Goal: Transaction & Acquisition: Purchase product/service

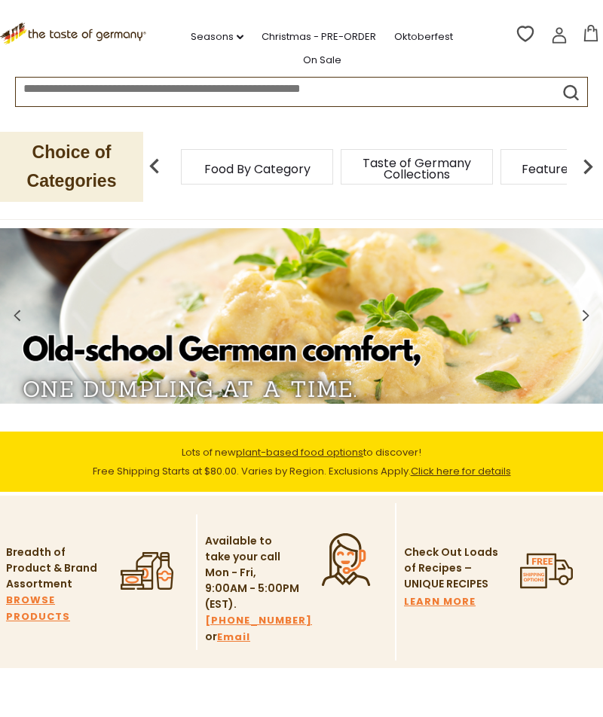
click at [592, 164] on img at bounding box center [588, 166] width 30 height 30
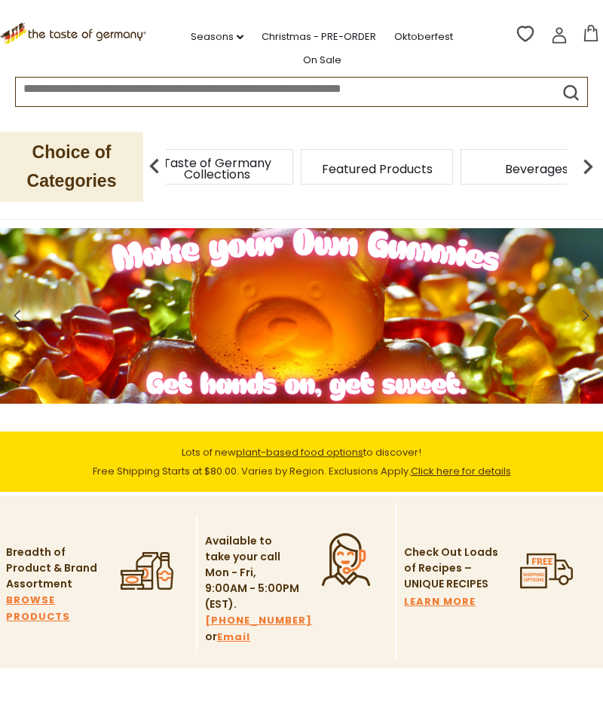
click at [582, 165] on img at bounding box center [588, 166] width 30 height 30
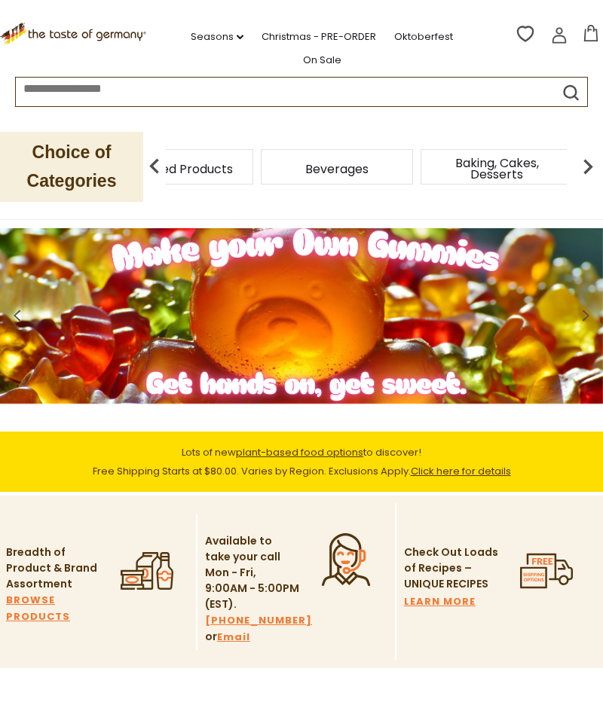
click at [586, 167] on img at bounding box center [588, 166] width 30 height 30
click at [592, 164] on img at bounding box center [588, 166] width 30 height 30
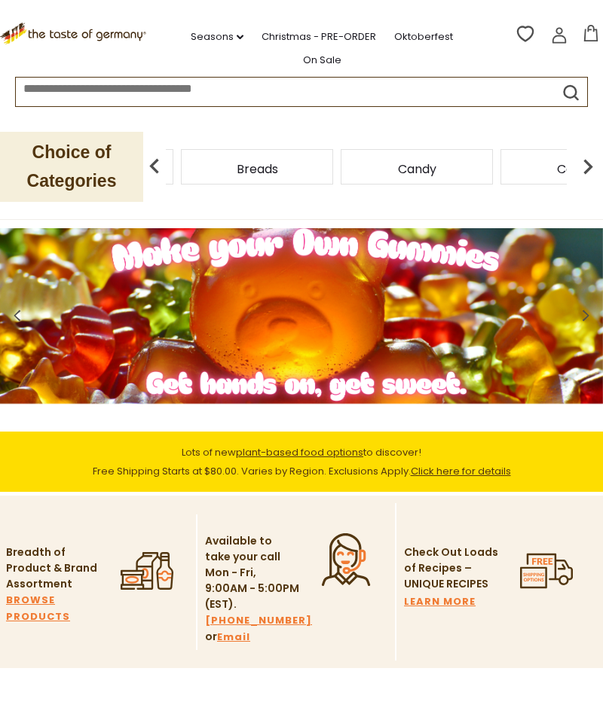
click at [590, 162] on img at bounding box center [588, 166] width 30 height 30
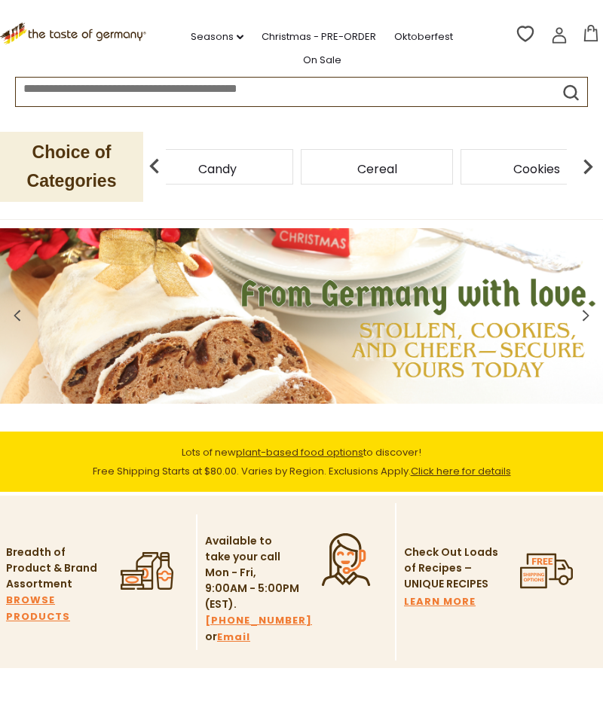
click at [585, 170] on img at bounding box center [588, 166] width 30 height 30
click at [582, 164] on img at bounding box center [588, 166] width 30 height 30
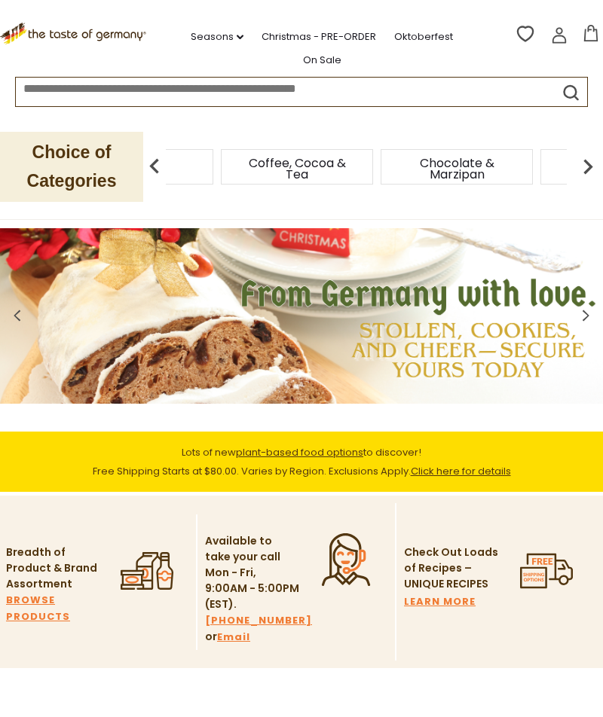
click at [584, 167] on img at bounding box center [588, 166] width 30 height 30
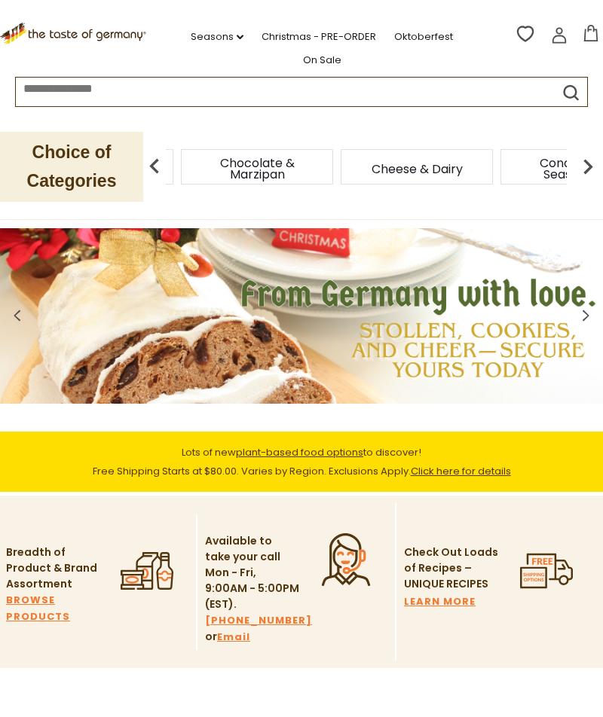
click at [579, 168] on img at bounding box center [588, 166] width 30 height 30
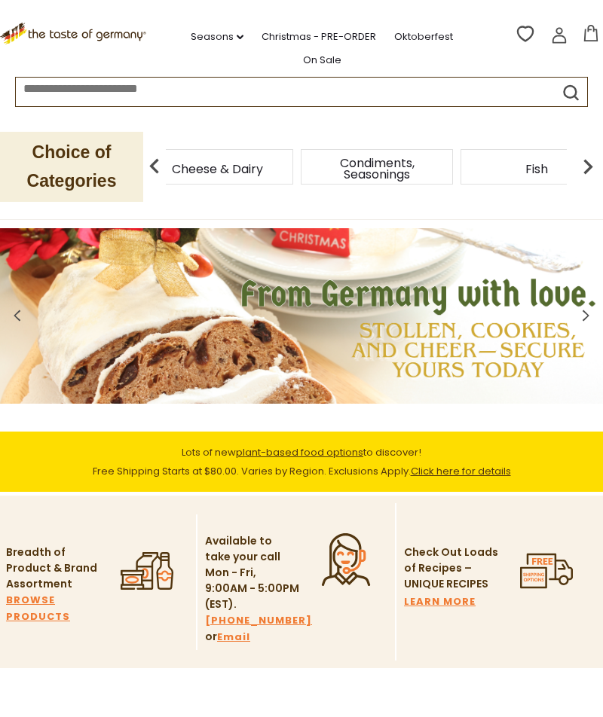
click at [584, 167] on img at bounding box center [588, 166] width 30 height 30
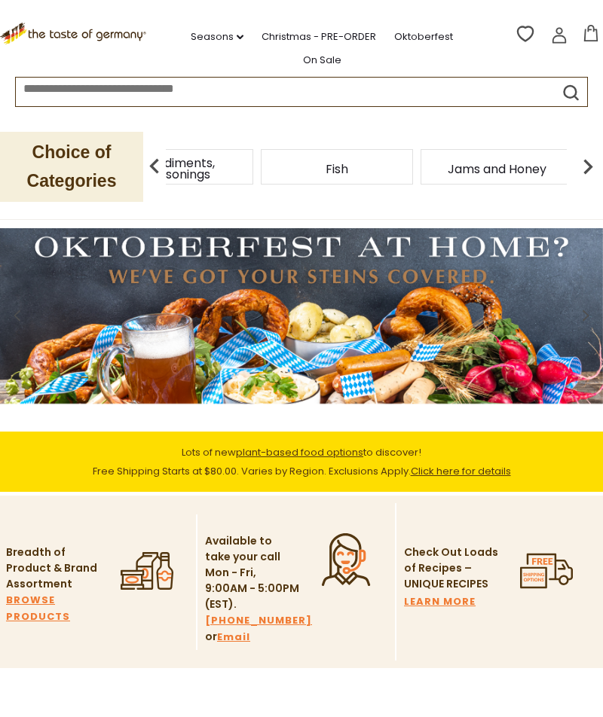
click at [591, 174] on img at bounding box center [588, 166] width 30 height 30
click at [161, 161] on img at bounding box center [154, 166] width 30 height 30
click at [565, 177] on div "Jams and Honey" at bounding box center [496, 166] width 152 height 35
click at [592, 175] on img at bounding box center [588, 166] width 30 height 30
click at [591, 168] on img at bounding box center [588, 166] width 30 height 30
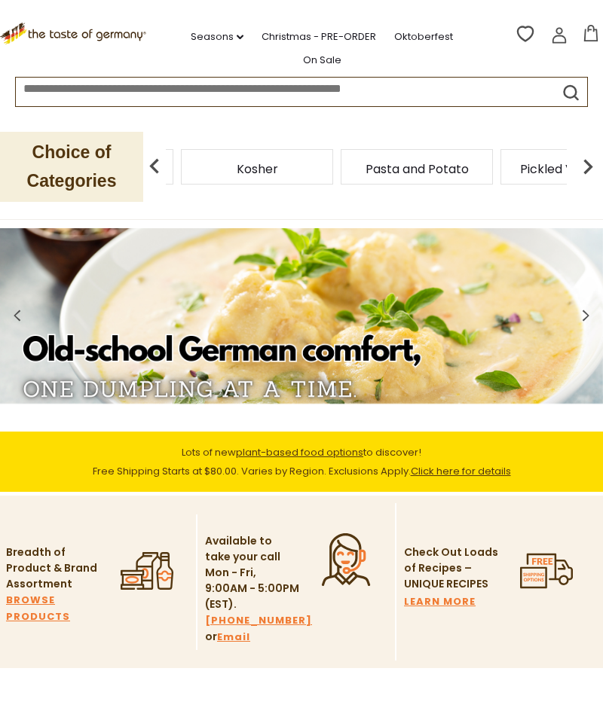
click at [592, 161] on img at bounding box center [588, 166] width 30 height 30
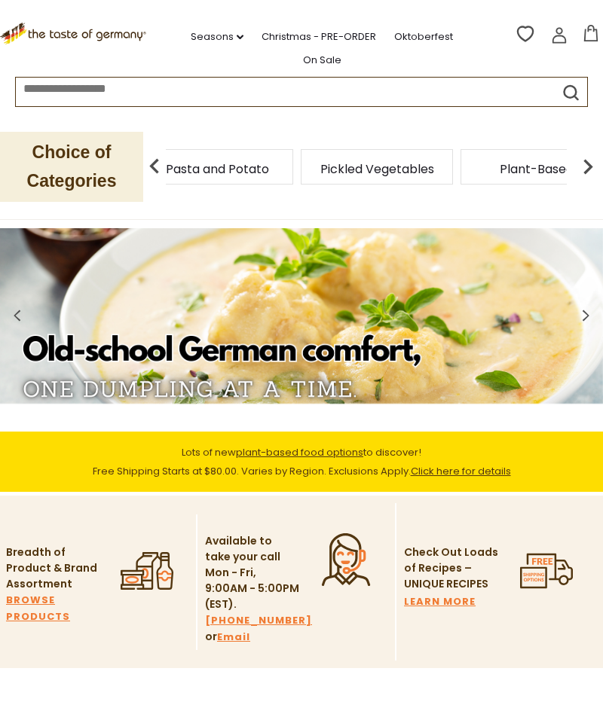
click at [587, 170] on img at bounding box center [588, 166] width 30 height 30
click at [593, 168] on img at bounding box center [588, 166] width 30 height 30
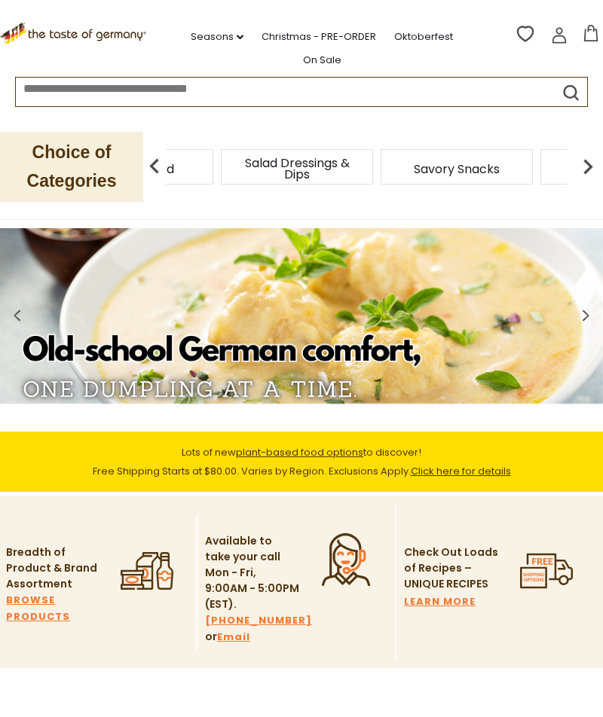
click at [592, 169] on img at bounding box center [588, 166] width 30 height 30
click at [589, 167] on img at bounding box center [588, 166] width 30 height 30
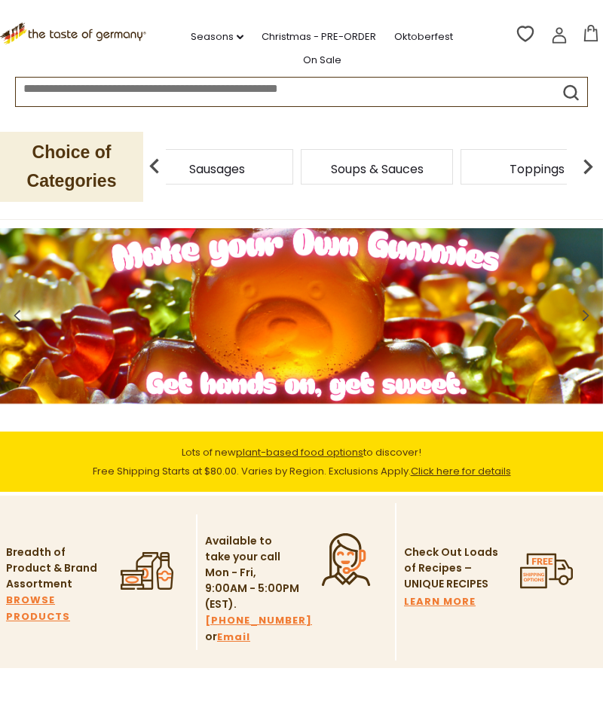
click at [592, 170] on img at bounding box center [588, 166] width 30 height 30
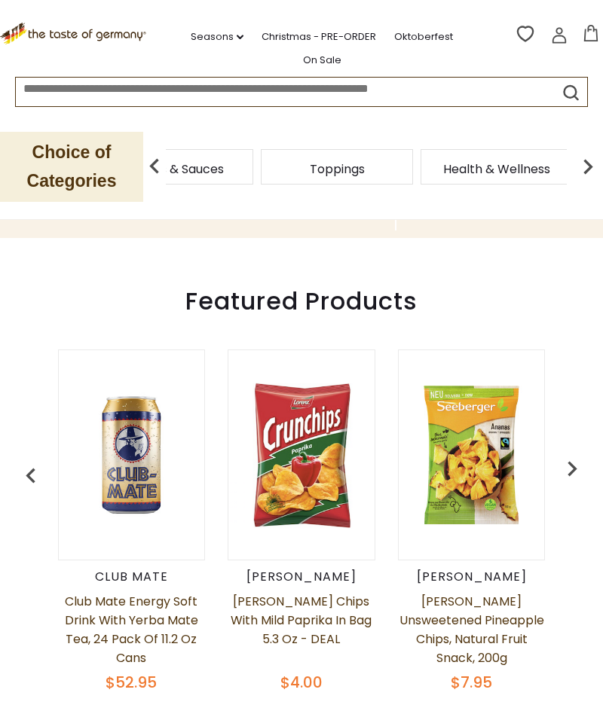
scroll to position [431, 0]
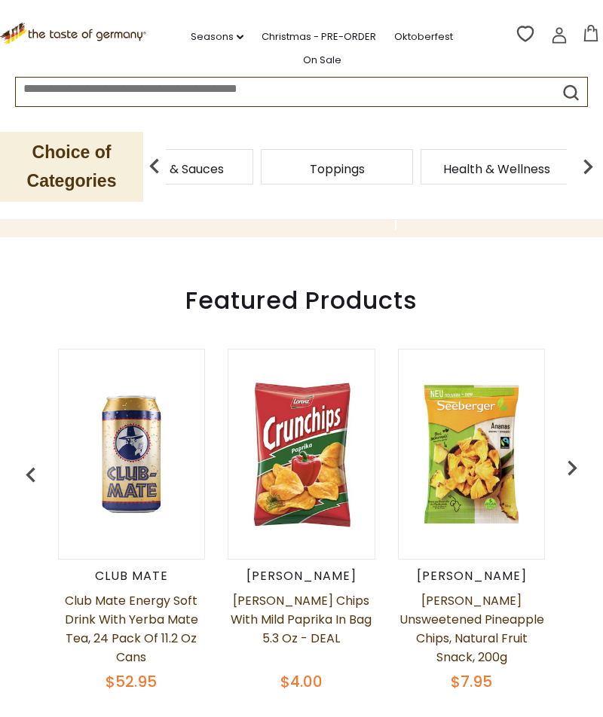
click at [125, 453] on img at bounding box center [132, 454] width 146 height 146
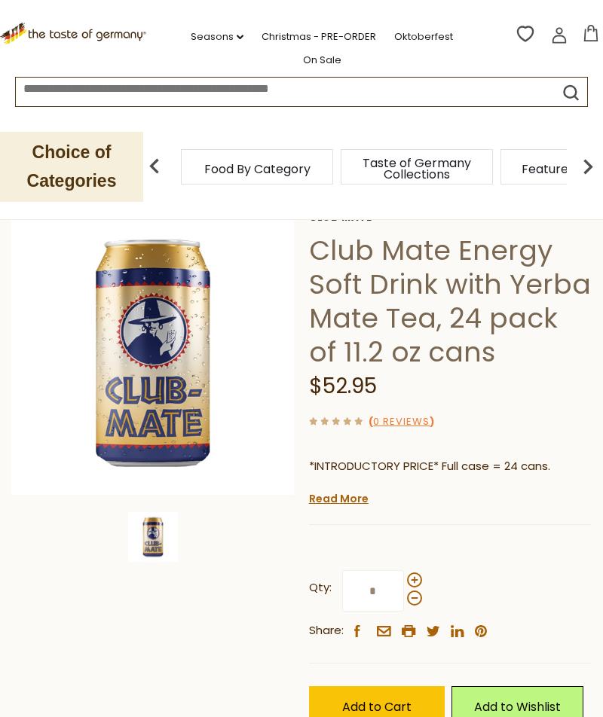
scroll to position [105, 0]
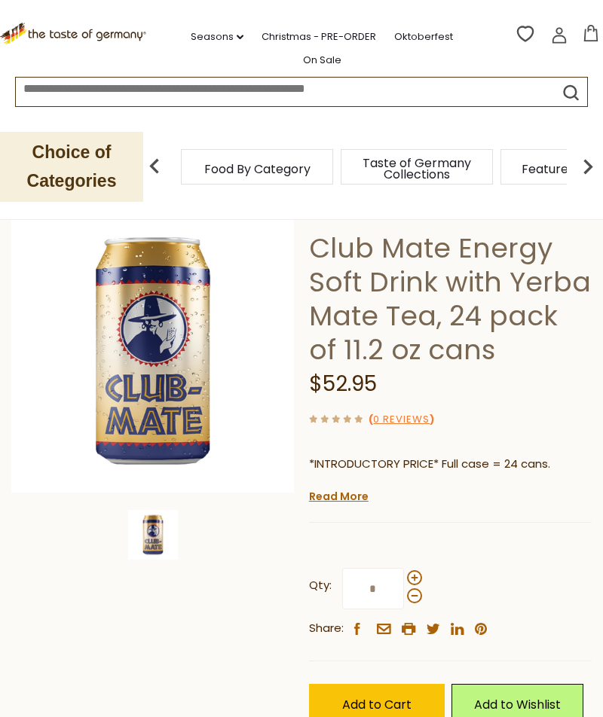
click at [115, 321] on img at bounding box center [152, 350] width 283 height 283
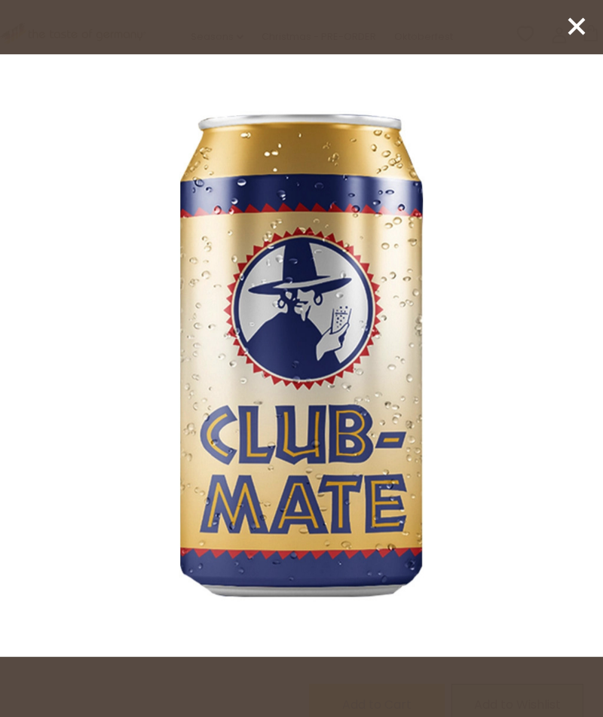
click at [570, 49] on div at bounding box center [301, 358] width 603 height 717
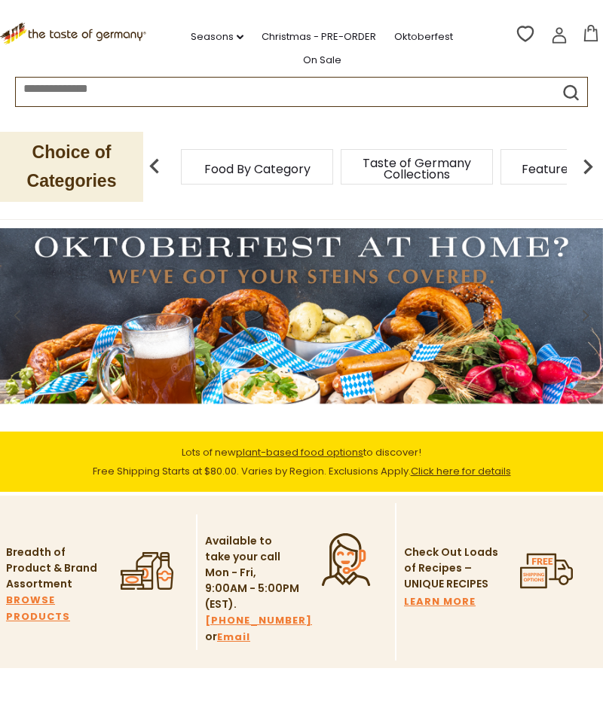
scroll to position [485, 0]
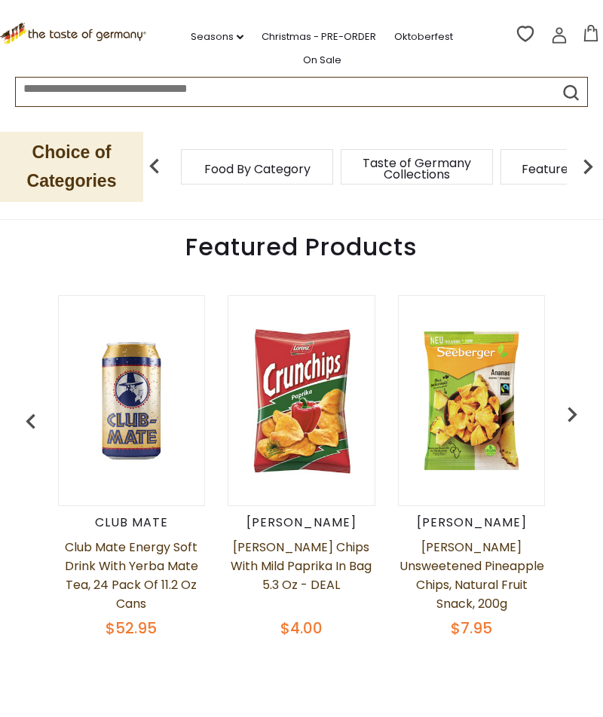
click at [571, 399] on img "button" at bounding box center [572, 414] width 30 height 30
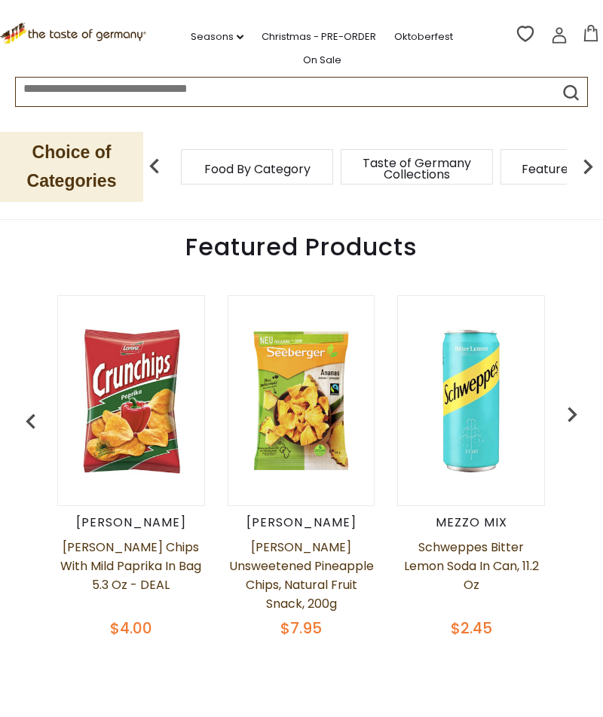
click at [570, 401] on img "button" at bounding box center [572, 414] width 30 height 30
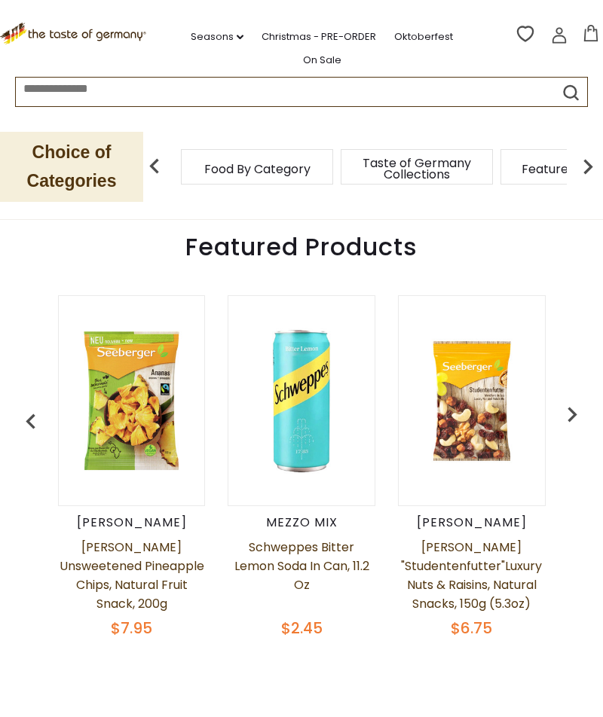
scroll to position [0, 341]
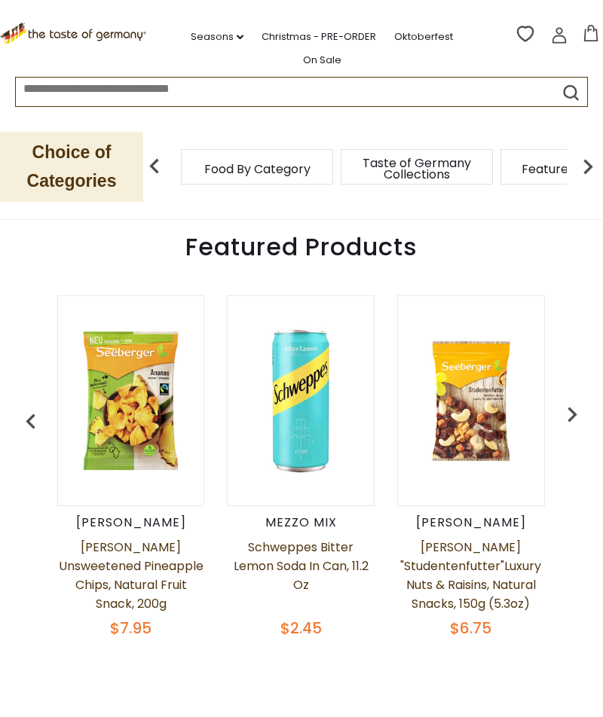
click at [565, 408] on img "button" at bounding box center [572, 414] width 30 height 30
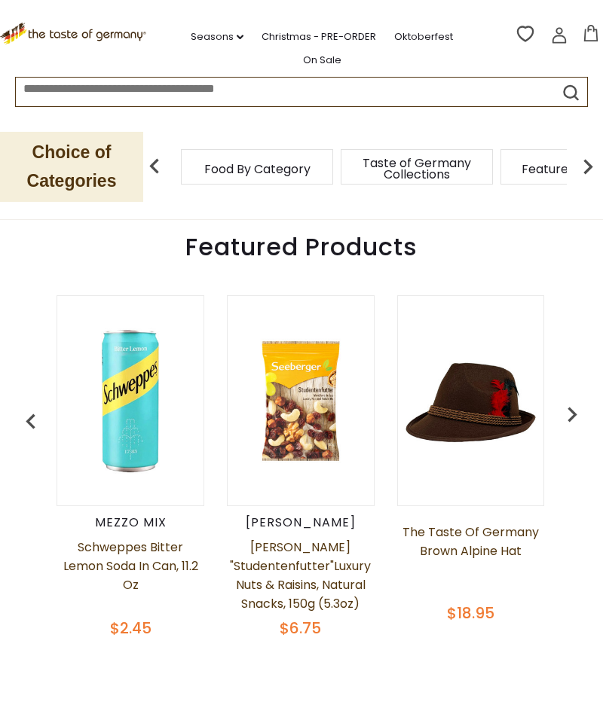
click at [570, 409] on img "button" at bounding box center [572, 414] width 30 height 30
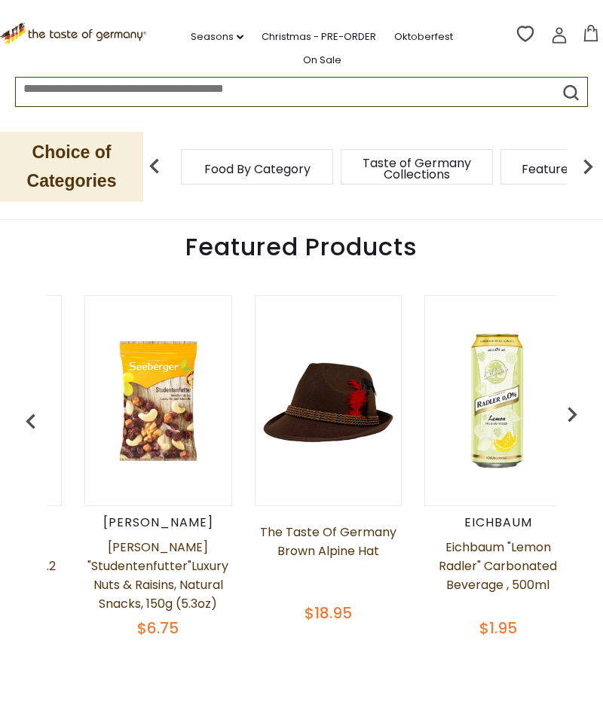
scroll to position [0, 681]
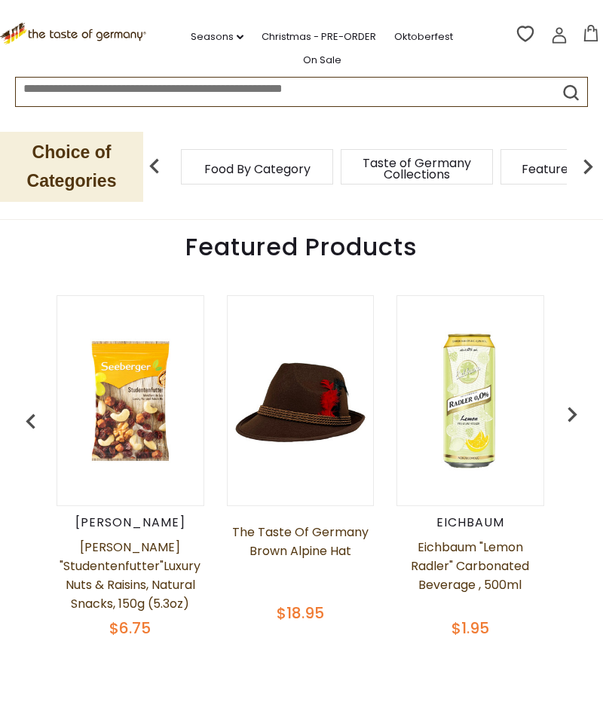
click at [573, 404] on img "button" at bounding box center [572, 414] width 30 height 30
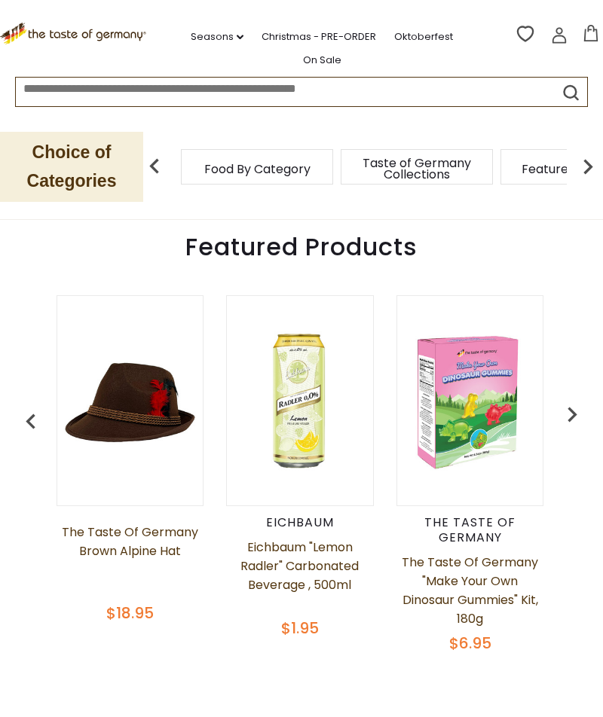
click at [573, 405] on img "button" at bounding box center [572, 414] width 30 height 30
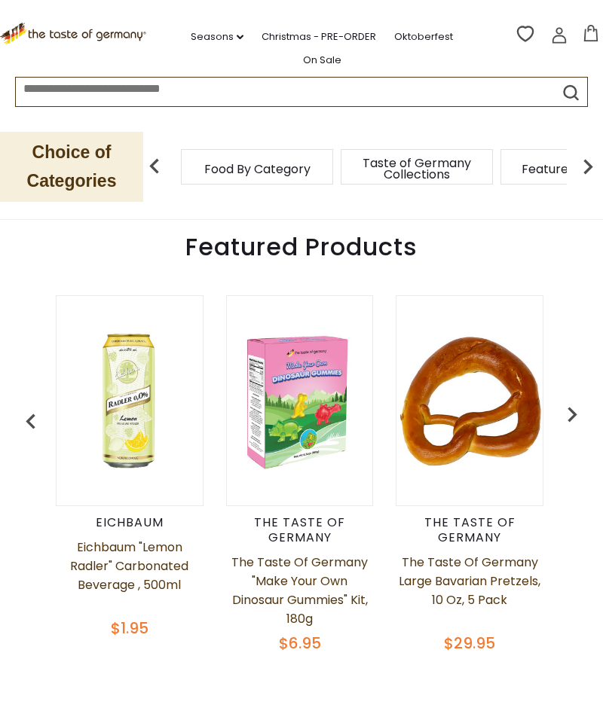
click at [571, 399] on img "button" at bounding box center [572, 414] width 30 height 30
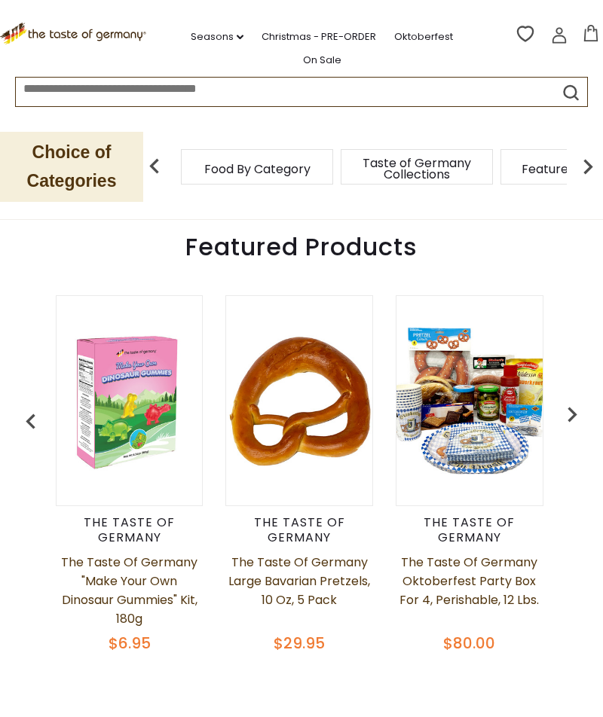
click at [582, 399] on img "button" at bounding box center [572, 414] width 30 height 30
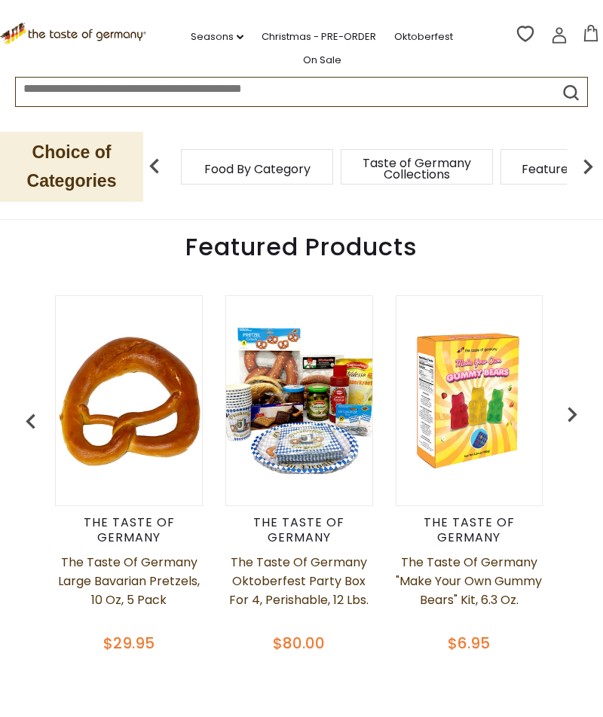
click at [577, 399] on img "button" at bounding box center [572, 414] width 30 height 30
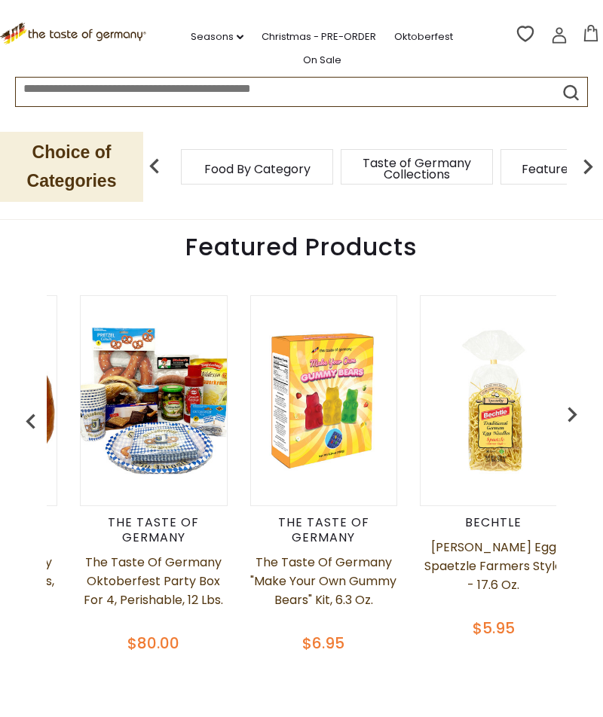
scroll to position [0, 1530]
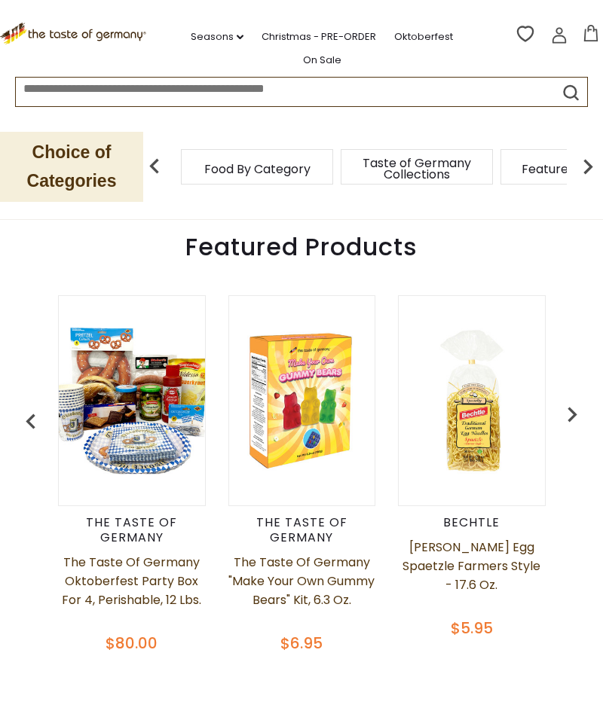
click at [575, 407] on img "button" at bounding box center [572, 414] width 30 height 30
click at [577, 399] on img "button" at bounding box center [572, 414] width 30 height 30
click at [575, 399] on img "button" at bounding box center [572, 414] width 30 height 30
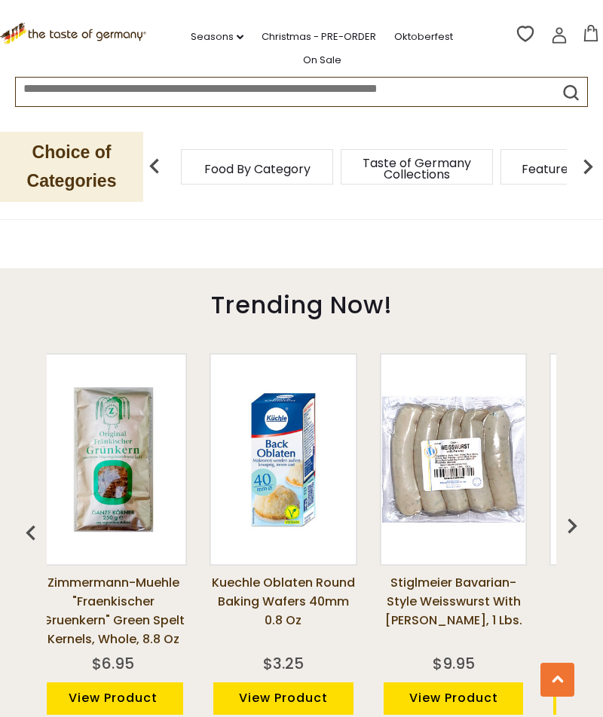
scroll to position [965, 0]
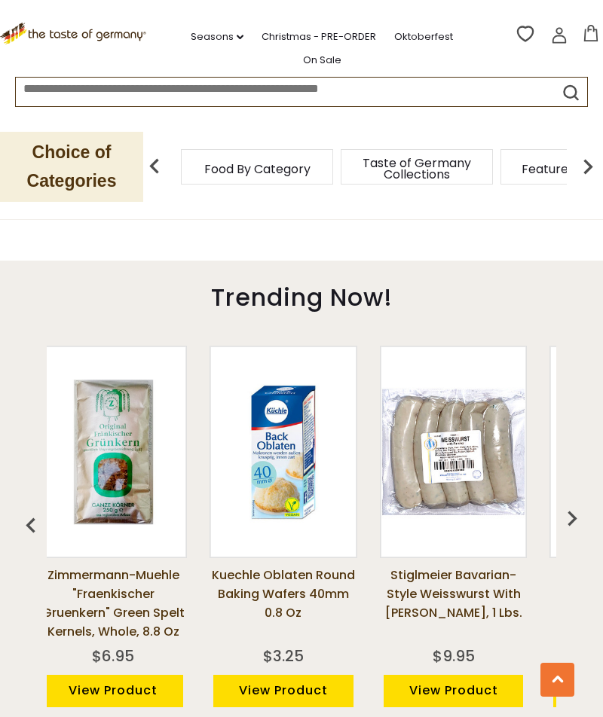
click at [571, 504] on img "button" at bounding box center [572, 518] width 30 height 30
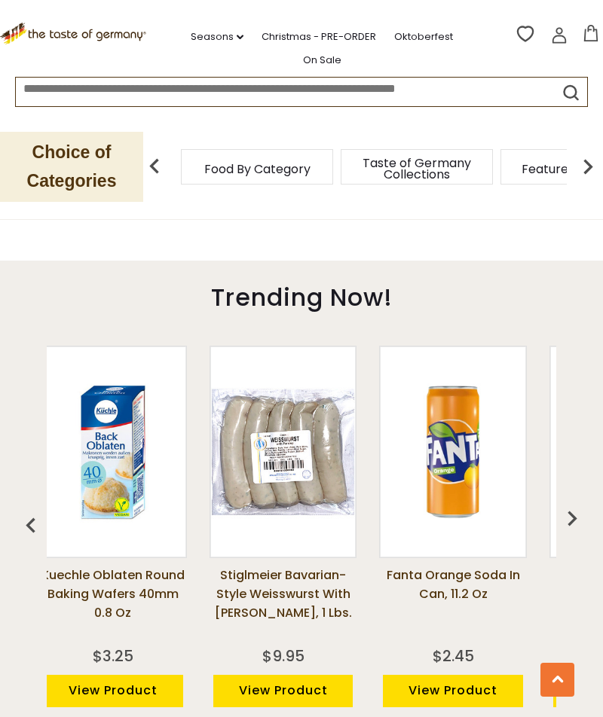
click at [575, 503] on img "button" at bounding box center [572, 518] width 30 height 30
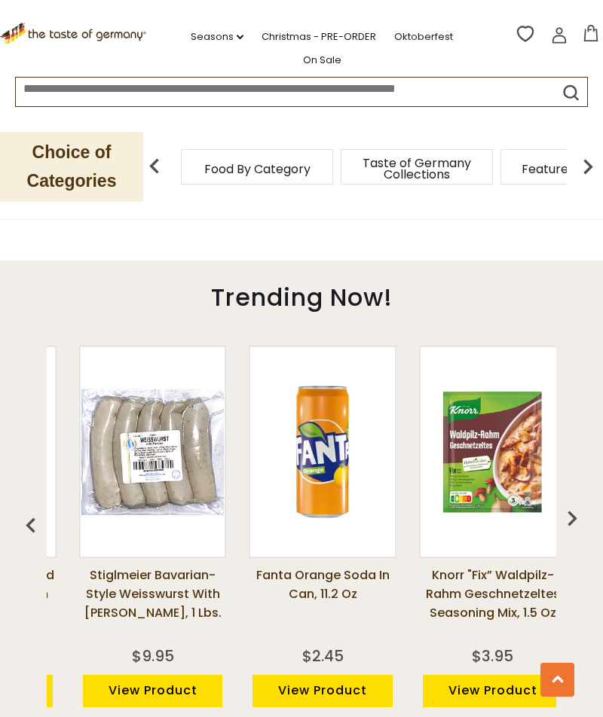
scroll to position [0, 359]
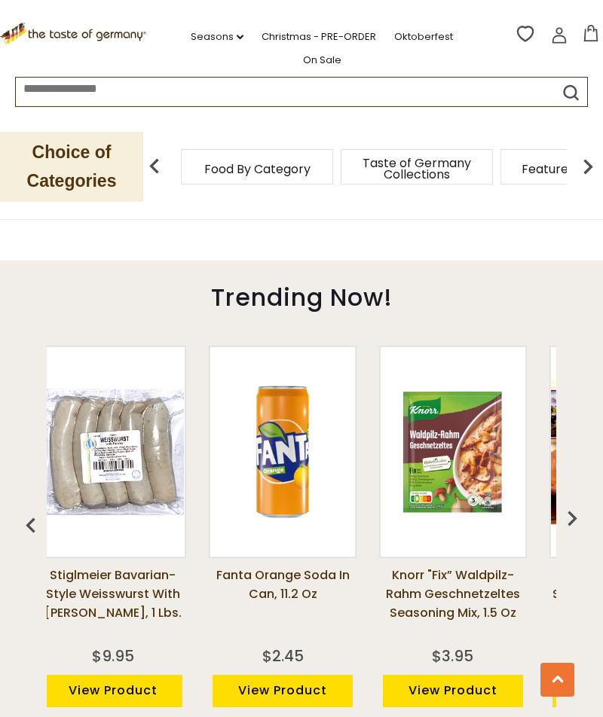
click at [576, 503] on img "button" at bounding box center [572, 518] width 30 height 30
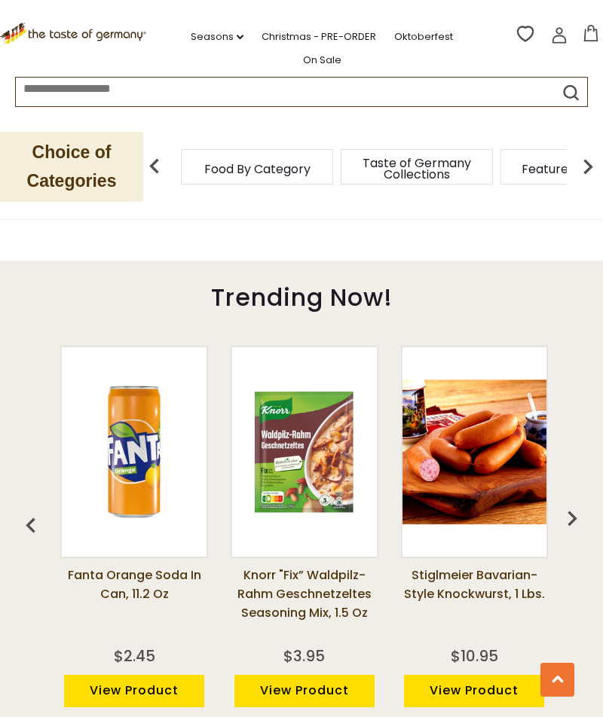
scroll to position [0, 529]
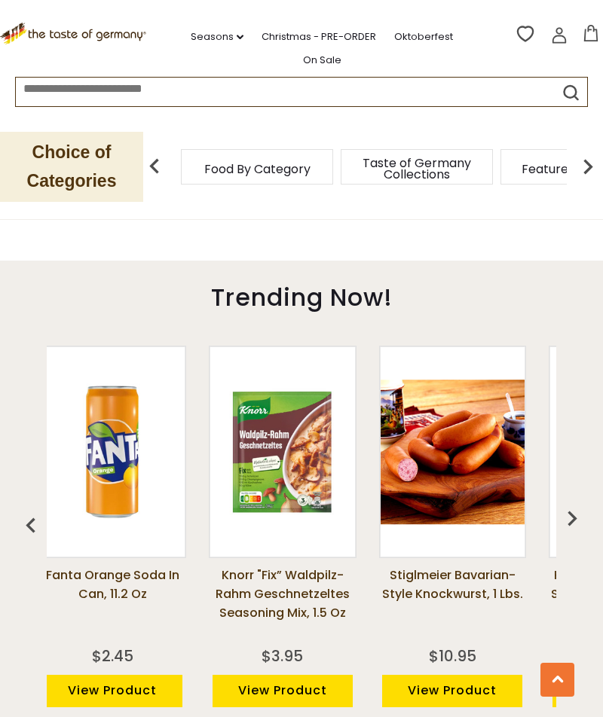
click at [576, 503] on img "button" at bounding box center [572, 518] width 30 height 30
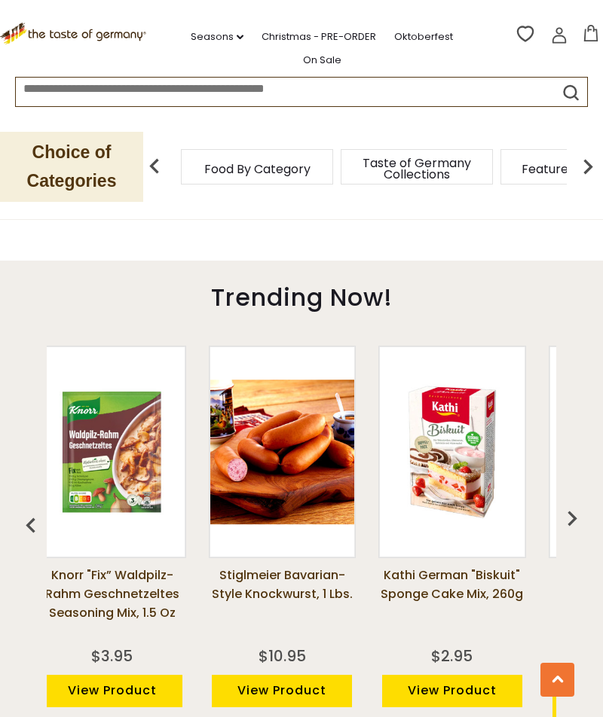
click at [575, 503] on img "button" at bounding box center [572, 518] width 30 height 30
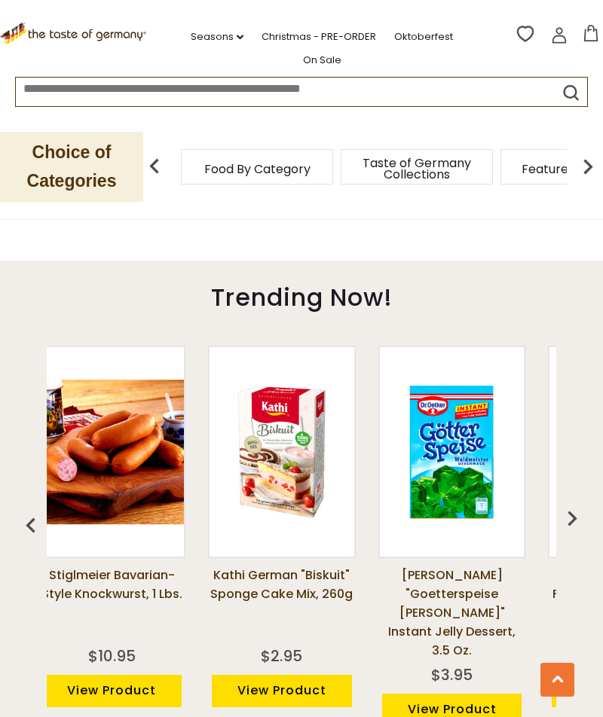
click at [573, 503] on img "button" at bounding box center [572, 518] width 30 height 30
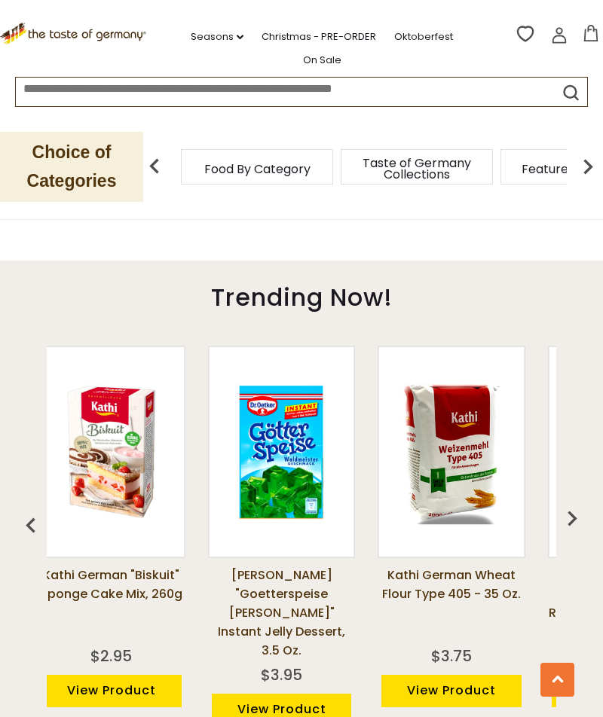
click at [572, 503] on img "button" at bounding box center [572, 518] width 30 height 30
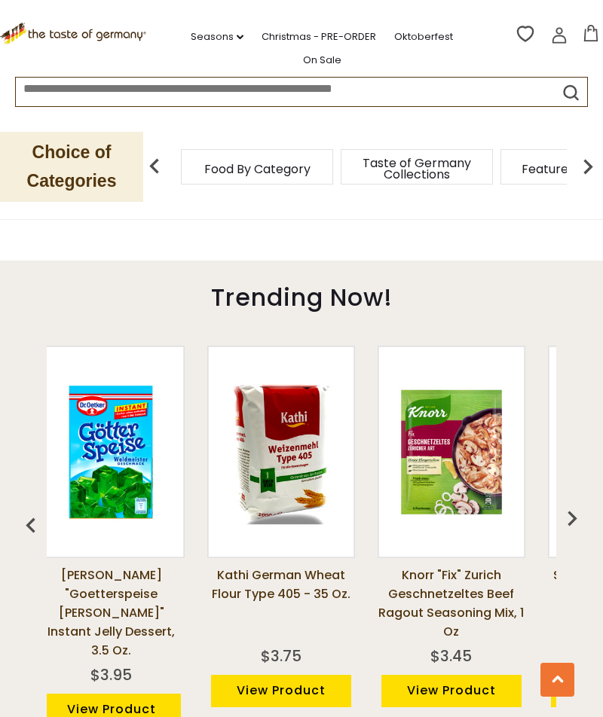
click at [573, 503] on img "button" at bounding box center [572, 518] width 30 height 30
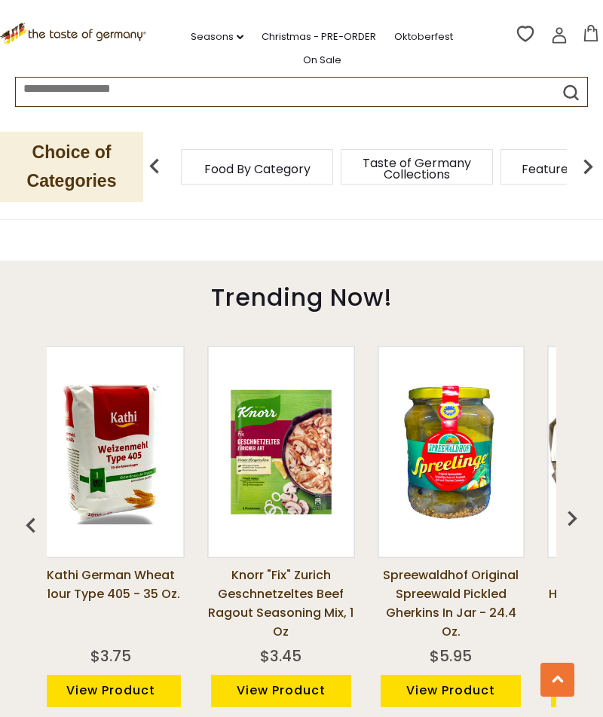
click at [573, 503] on img "button" at bounding box center [572, 518] width 30 height 30
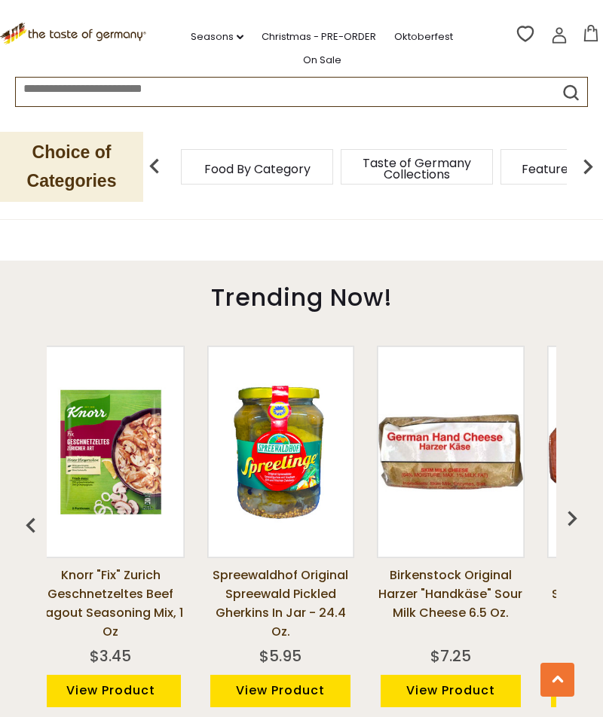
click at [573, 503] on img "button" at bounding box center [572, 518] width 30 height 30
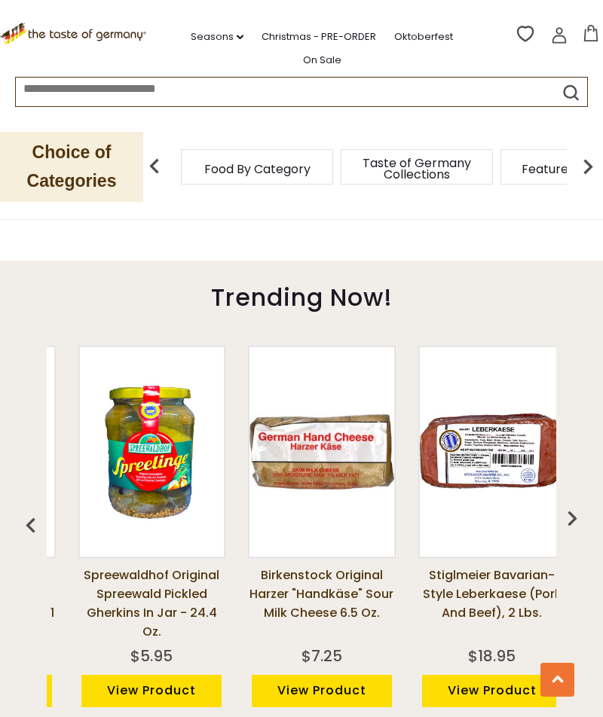
scroll to position [0, 1700]
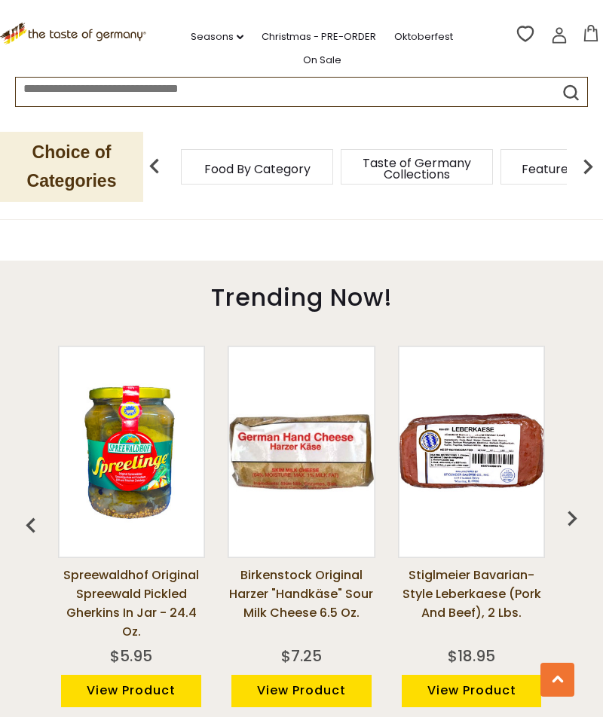
click at [573, 503] on img "button" at bounding box center [572, 518] width 30 height 30
click at [576, 504] on img "button" at bounding box center [572, 518] width 30 height 30
click at [570, 503] on img "button" at bounding box center [572, 518] width 30 height 30
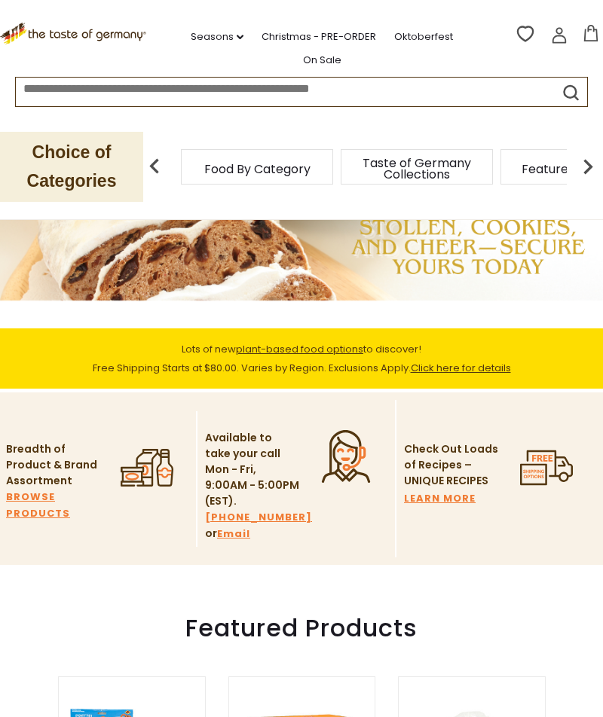
scroll to position [0, 0]
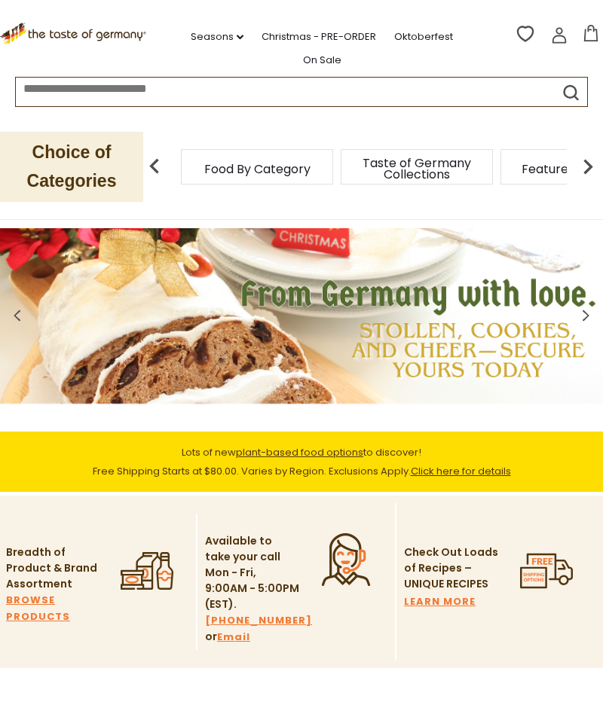
click at [586, 161] on img at bounding box center [588, 166] width 30 height 30
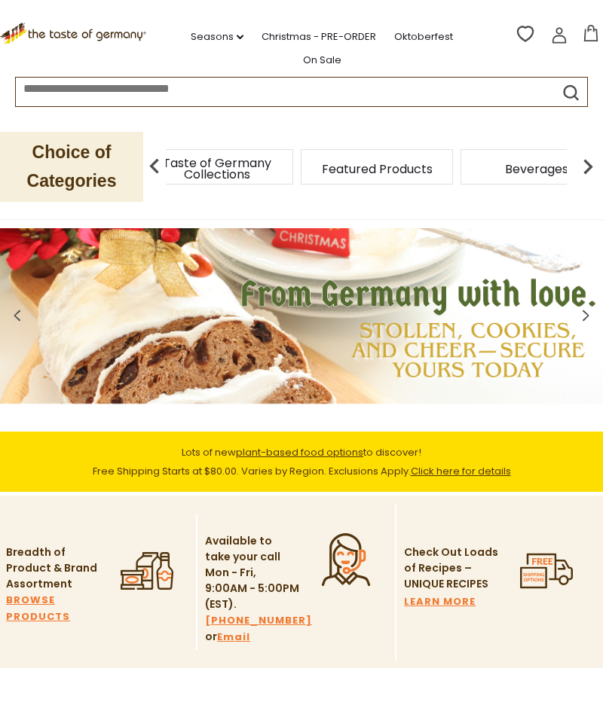
click at [592, 164] on img at bounding box center [588, 166] width 30 height 30
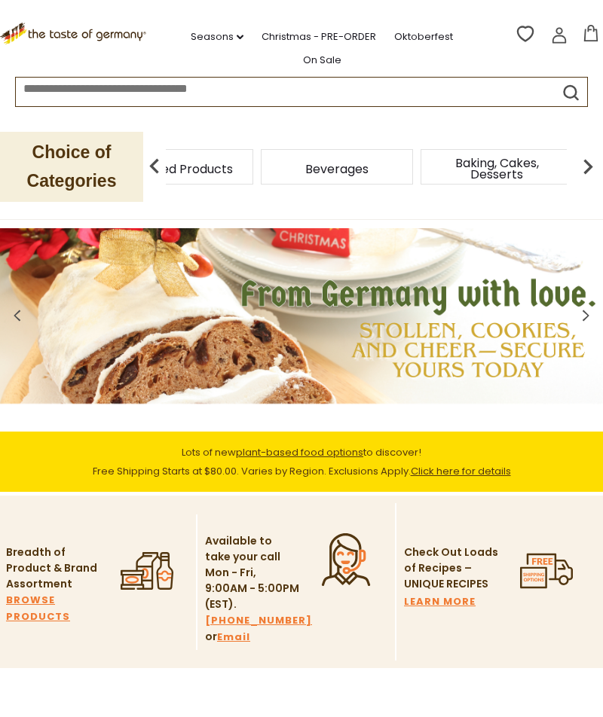
click at [586, 167] on img at bounding box center [588, 166] width 30 height 30
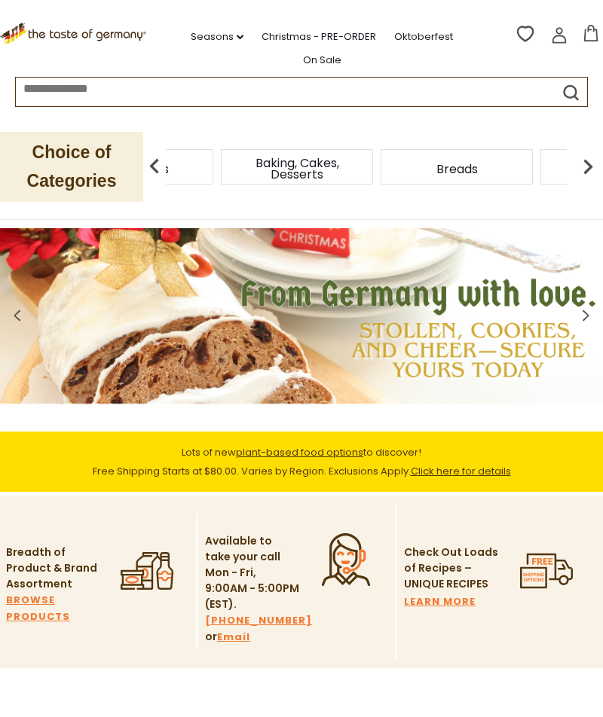
click at [580, 169] on img at bounding box center [588, 166] width 30 height 30
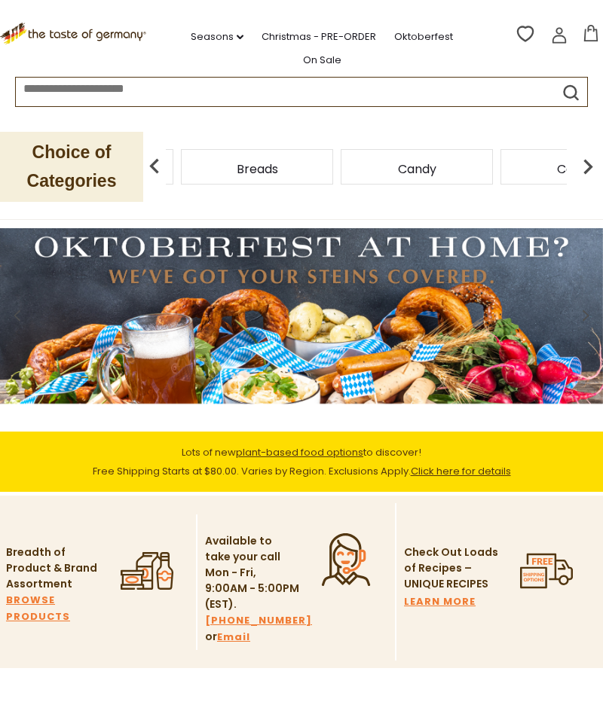
click at [580, 168] on img at bounding box center [588, 166] width 30 height 30
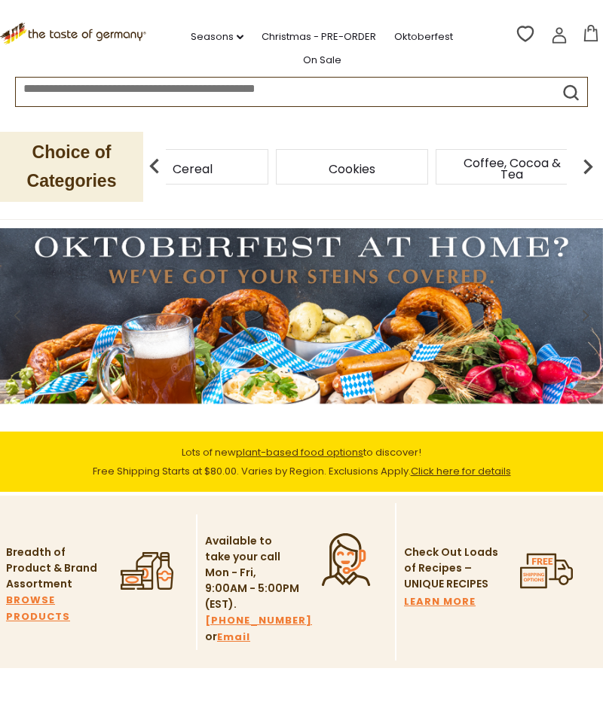
click at [150, 168] on img at bounding box center [154, 166] width 30 height 30
click at [164, 168] on div "Candy" at bounding box center [88, 166] width 152 height 35
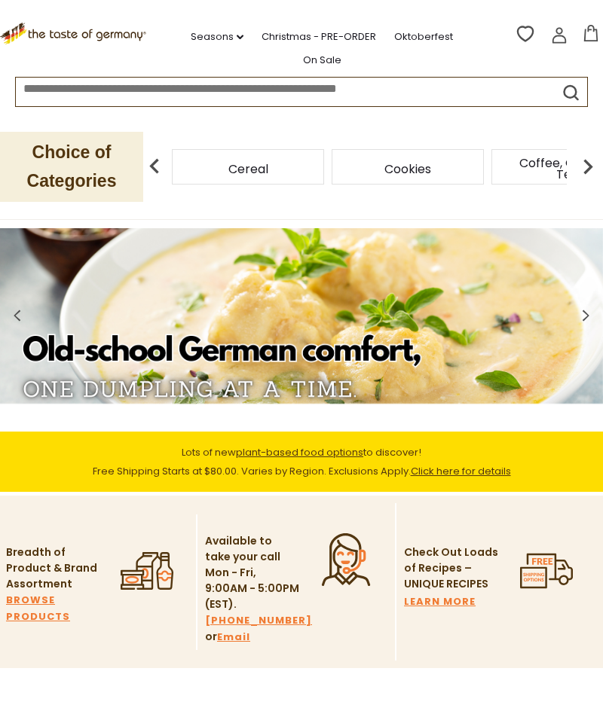
click at [228, 169] on span "Cereal" at bounding box center [248, 169] width 40 height 11
click at [157, 167] on img at bounding box center [154, 166] width 30 height 30
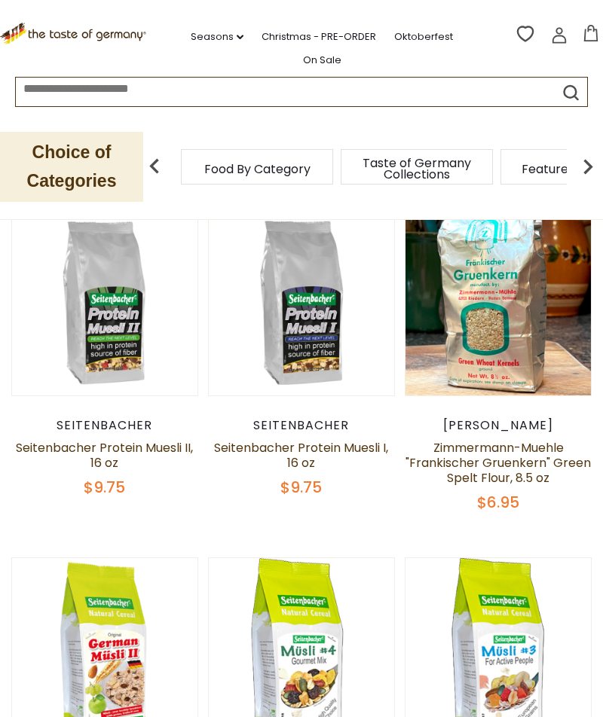
scroll to position [331, 0]
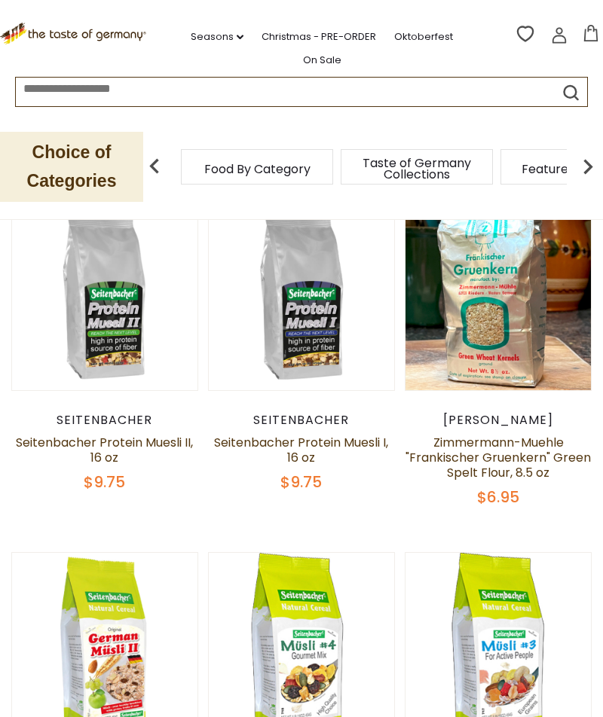
click at [534, 451] on link "Zimmermann-Muehle "Frankischer Gruenkern" Green Spelt Flour, 8.5 oz" at bounding box center [497, 457] width 185 height 47
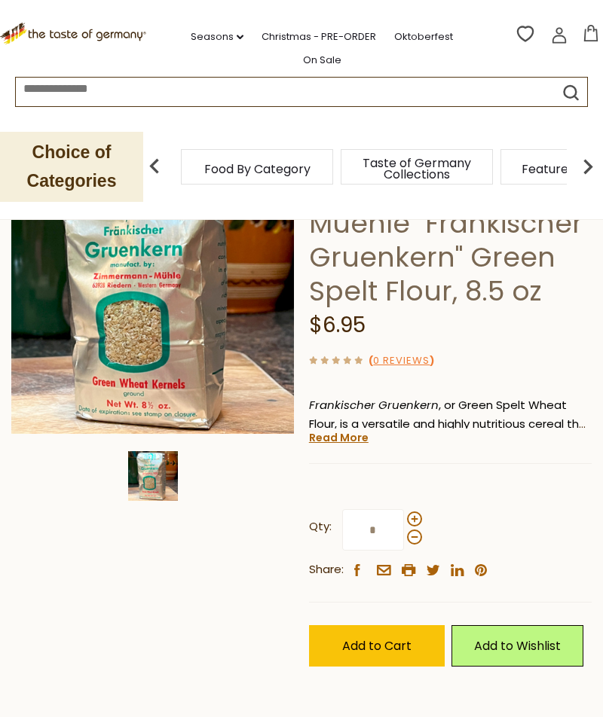
scroll to position [157, 0]
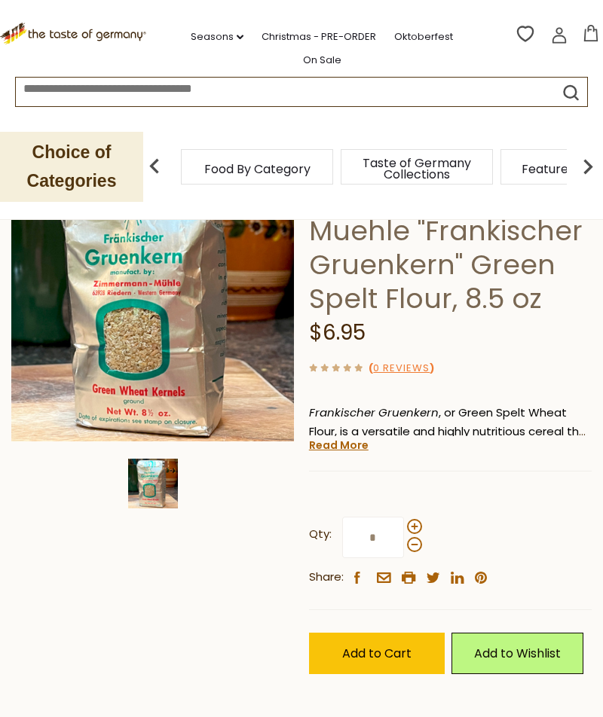
click at [356, 439] on link "Read More" at bounding box center [339, 445] width 60 height 15
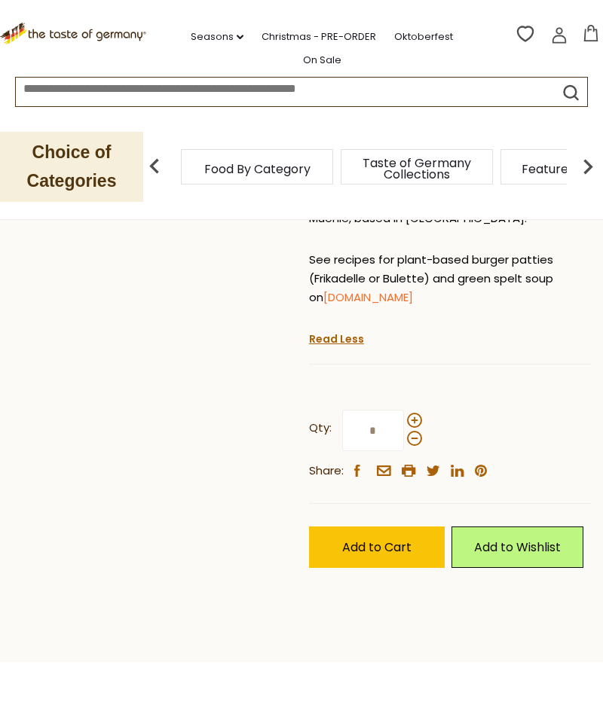
scroll to position [525, 0]
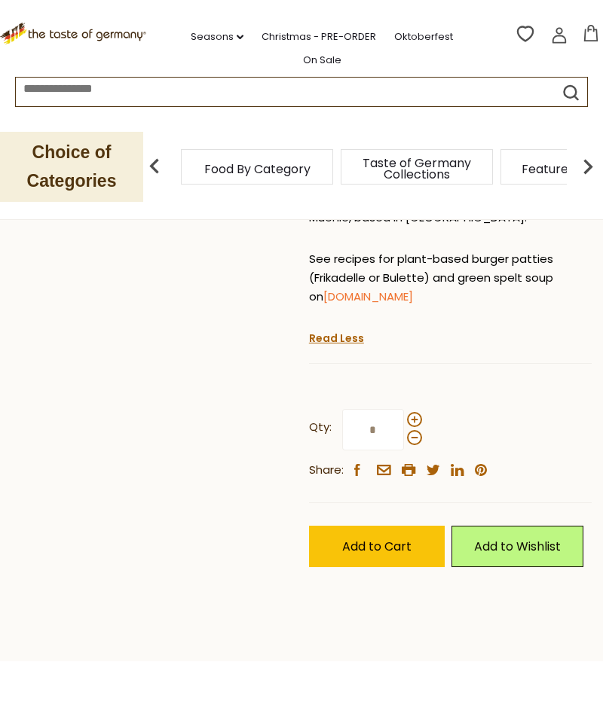
click at [417, 412] on span at bounding box center [414, 419] width 15 height 15
click at [404, 409] on input "*" at bounding box center [373, 429] width 62 height 41
click at [414, 412] on span at bounding box center [414, 419] width 15 height 15
click at [404, 410] on input "*" at bounding box center [373, 429] width 62 height 41
type input "*"
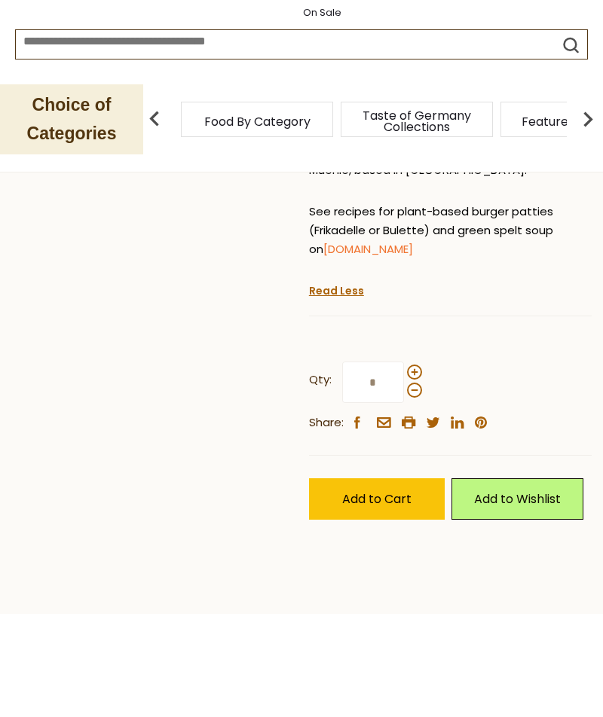
click at [404, 538] on span "Add to Cart" at bounding box center [376, 546] width 69 height 17
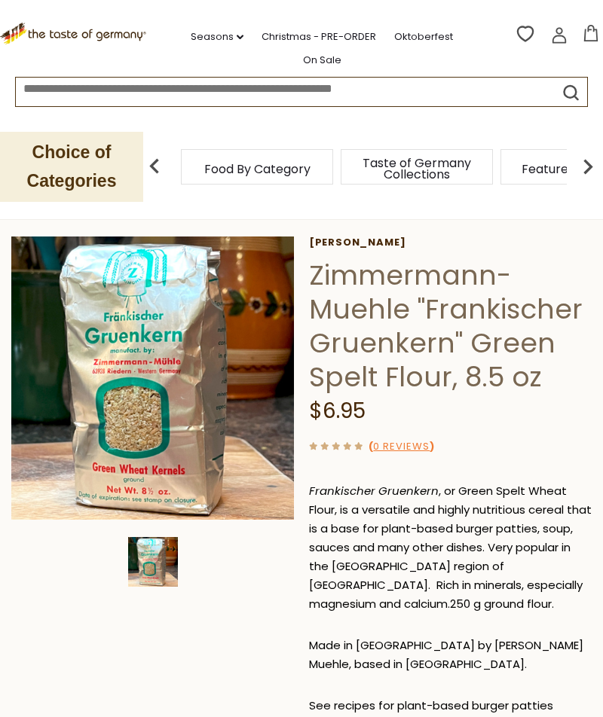
scroll to position [0, 0]
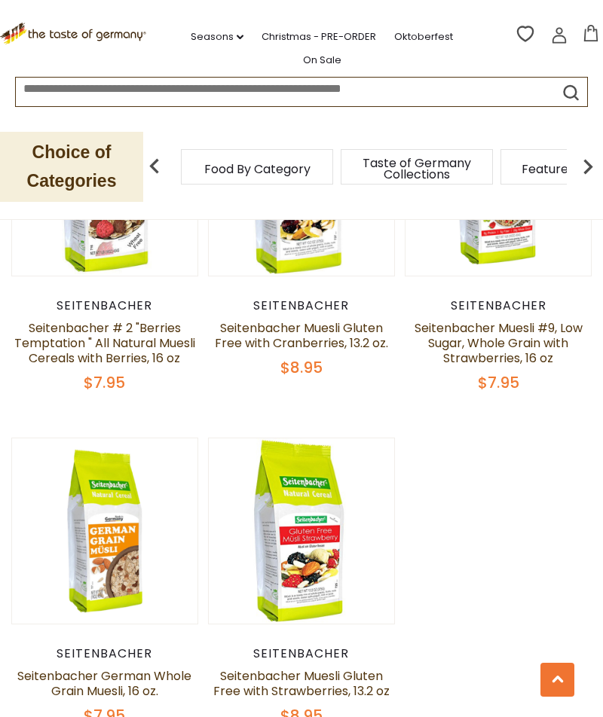
scroll to position [1872, 0]
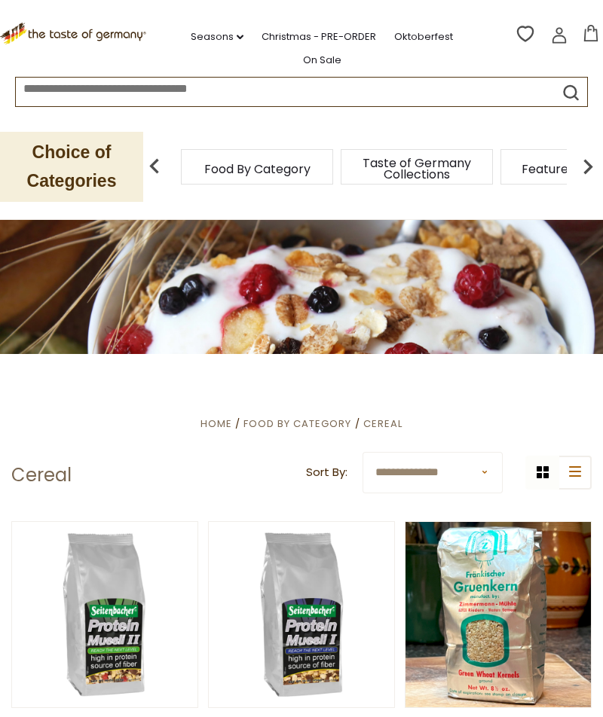
scroll to position [0, 0]
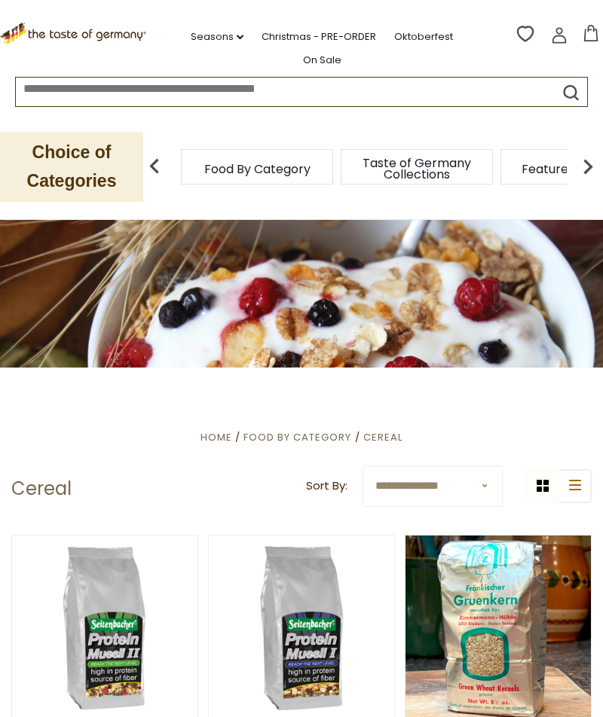
click at [594, 165] on img at bounding box center [588, 166] width 30 height 30
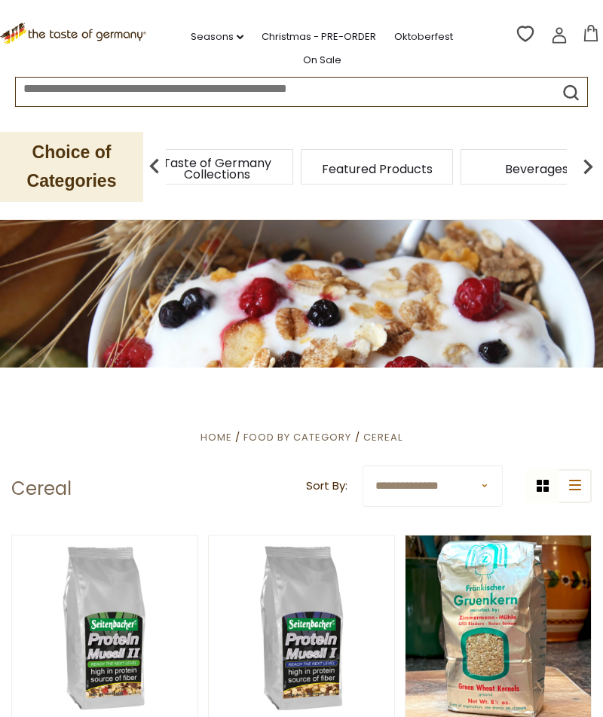
click at [592, 173] on img at bounding box center [588, 166] width 30 height 30
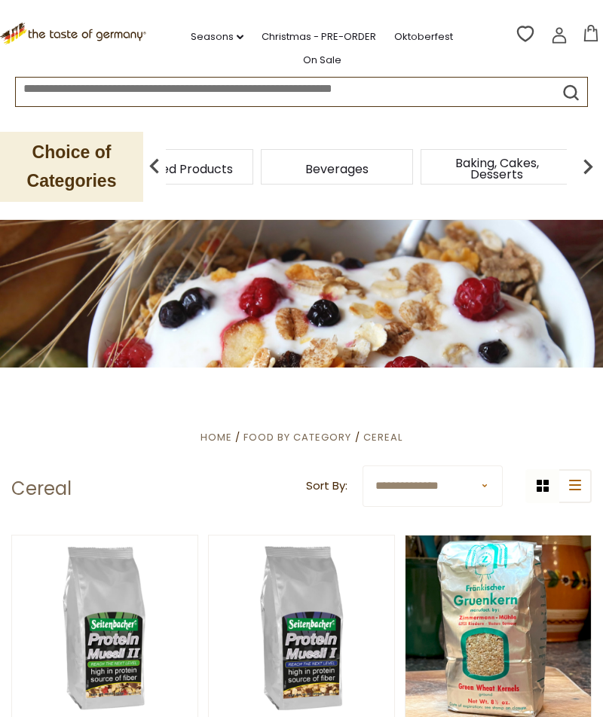
click at [590, 171] on img at bounding box center [588, 166] width 30 height 30
click at [591, 161] on img at bounding box center [588, 166] width 30 height 30
click at [241, 164] on div "Candy" at bounding box center [193, 166] width 152 height 35
click at [148, 170] on img at bounding box center [154, 166] width 30 height 30
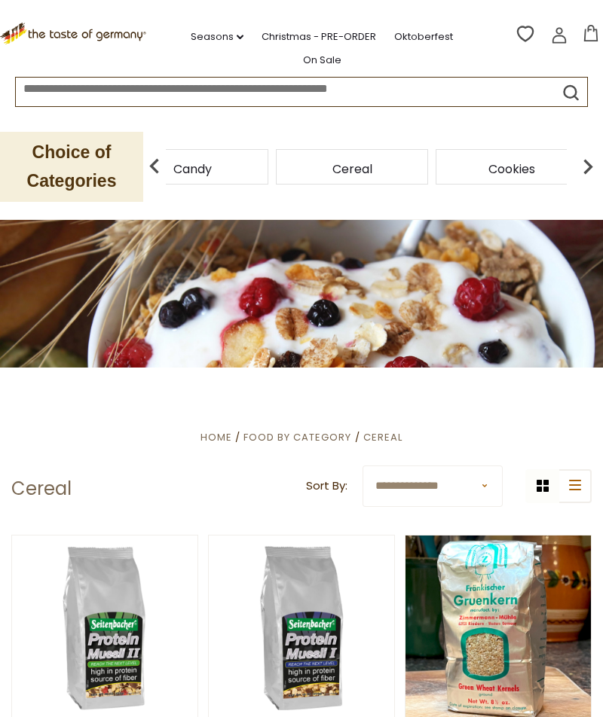
click at [155, 164] on img at bounding box center [154, 166] width 30 height 30
click at [153, 164] on img at bounding box center [154, 166] width 30 height 30
click at [344, 167] on div "Cereal" at bounding box center [268, 166] width 152 height 35
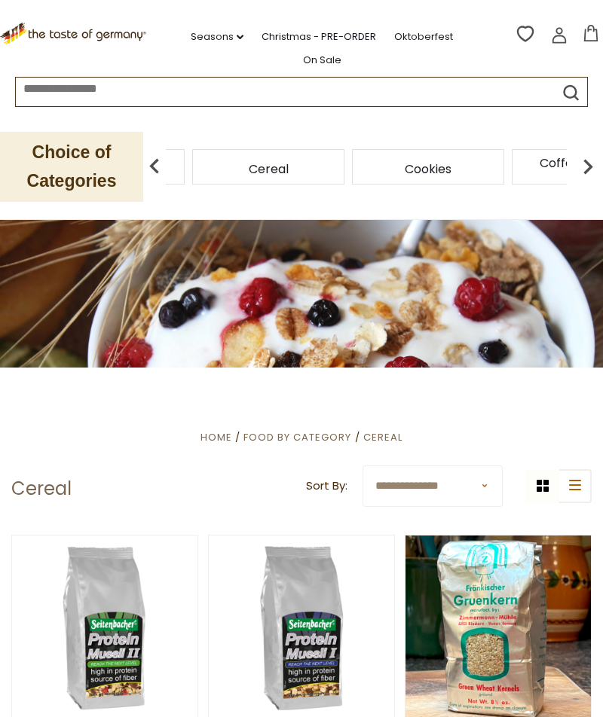
click at [578, 168] on img at bounding box center [588, 166] width 30 height 30
click at [591, 167] on img at bounding box center [588, 166] width 30 height 30
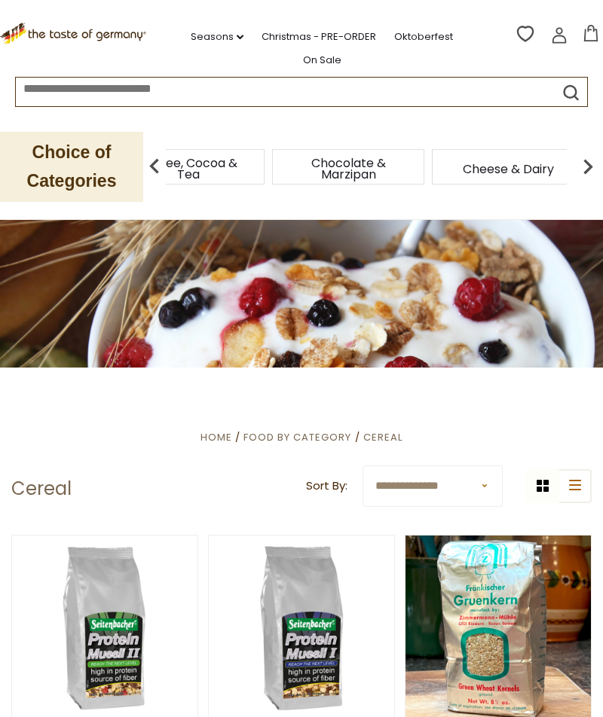
click at [579, 170] on img at bounding box center [588, 166] width 30 height 30
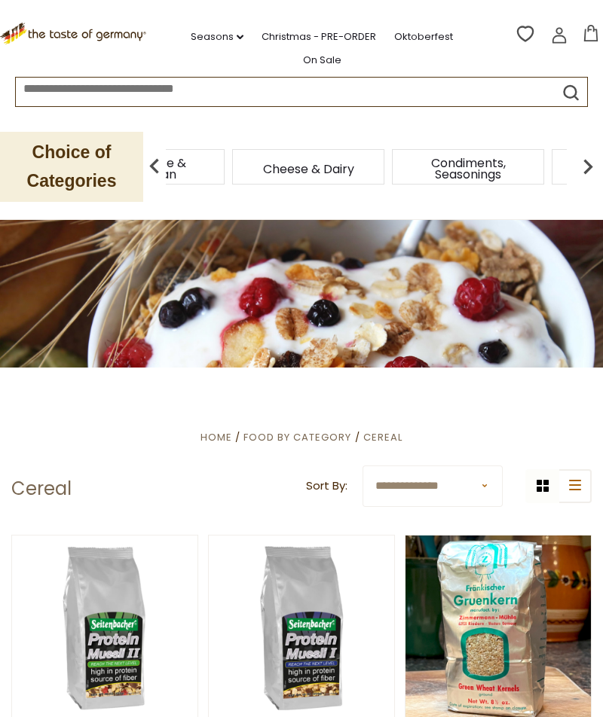
click at [577, 173] on img at bounding box center [588, 166] width 30 height 30
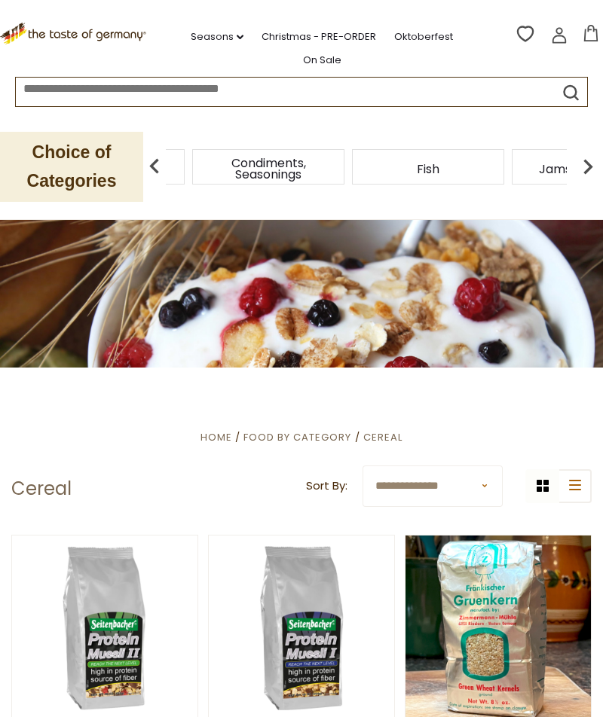
click at [582, 169] on img at bounding box center [588, 166] width 30 height 30
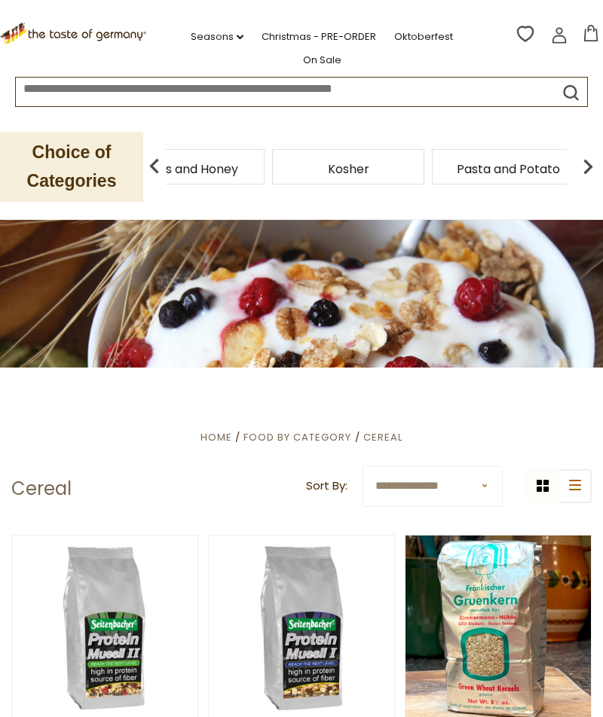
click at [580, 173] on img at bounding box center [588, 166] width 30 height 30
click at [583, 169] on img at bounding box center [588, 166] width 30 height 30
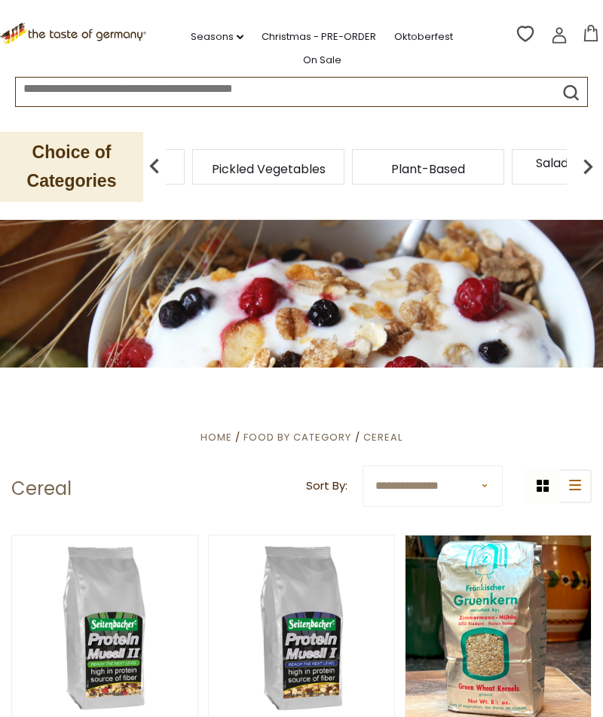
click at [582, 166] on img at bounding box center [588, 166] width 30 height 30
click at [233, 173] on div "Plant-Based" at bounding box center [228, 166] width 152 height 35
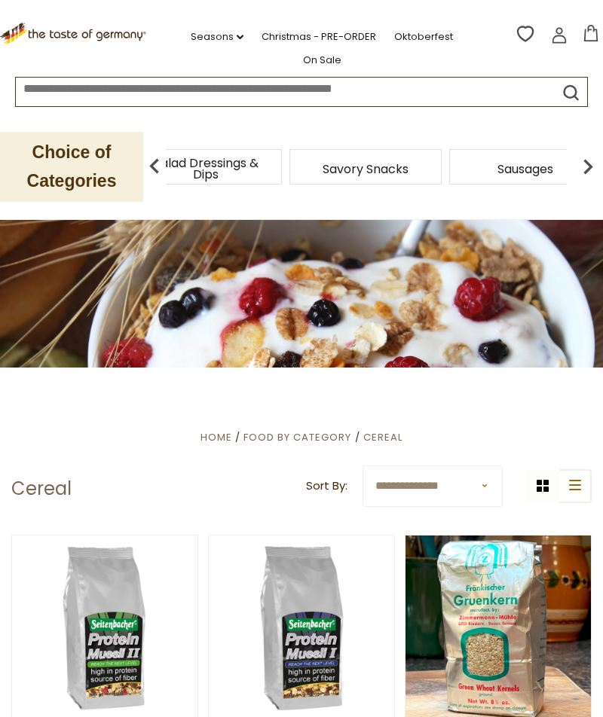
click at [181, 173] on span "Salad Dressings & Dips" at bounding box center [205, 168] width 121 height 23
click at [161, 170] on img at bounding box center [154, 166] width 30 height 30
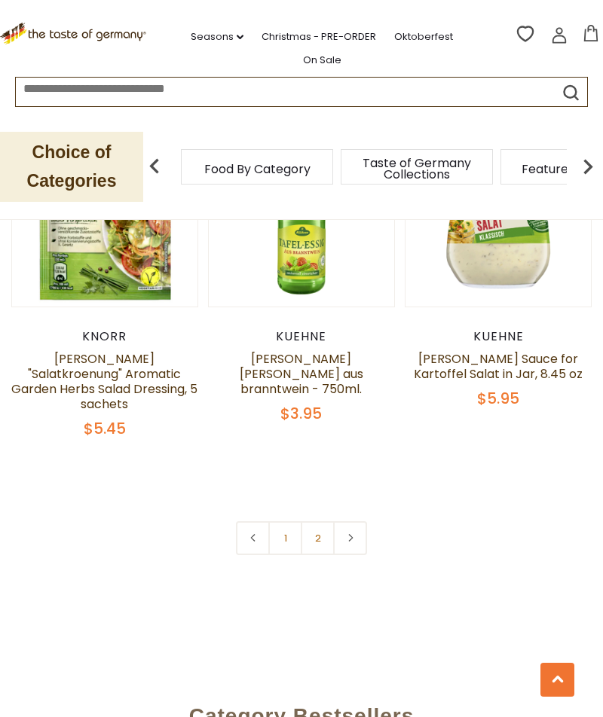
scroll to position [4108, 0]
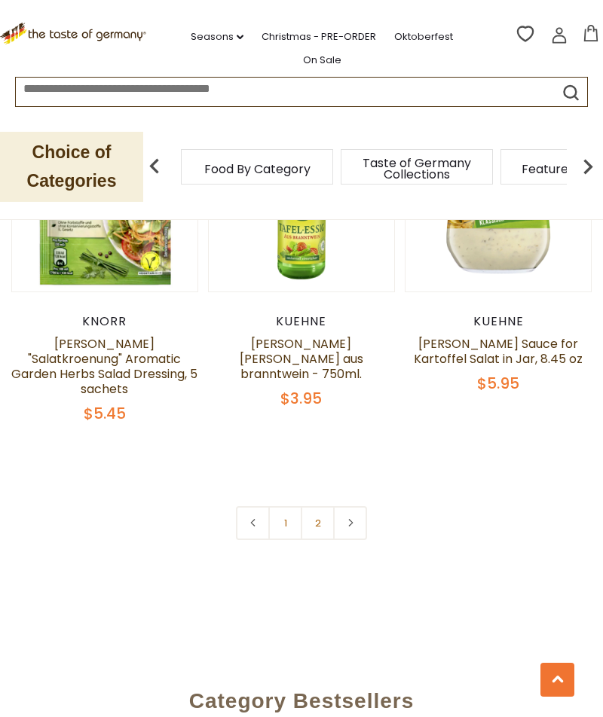
click at [351, 519] on icon at bounding box center [350, 523] width 9 height 8
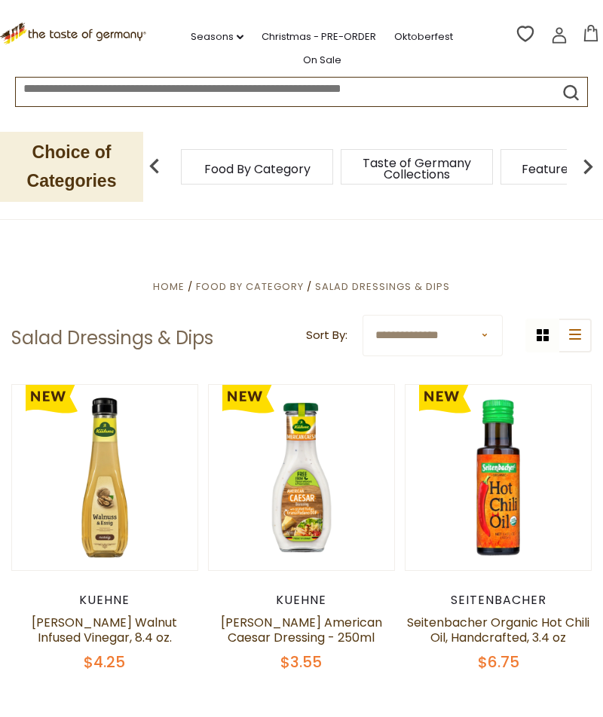
click at [590, 165] on img at bounding box center [588, 166] width 30 height 30
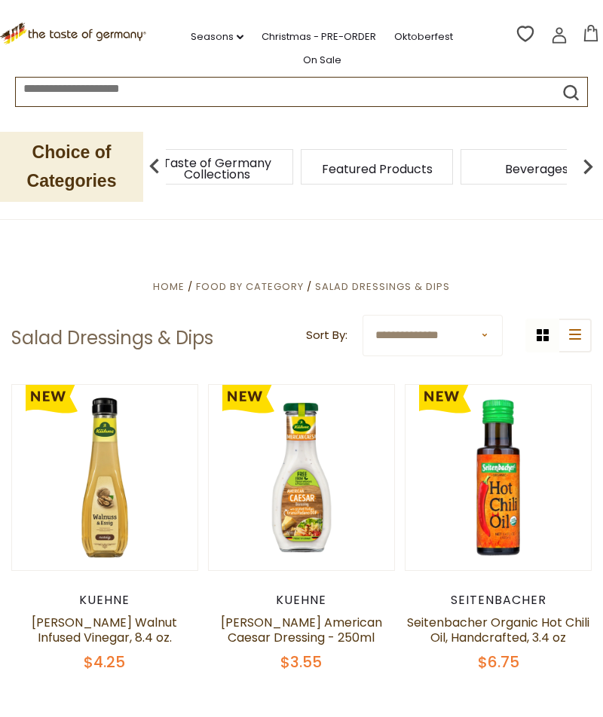
click at [592, 168] on img at bounding box center [588, 166] width 30 height 30
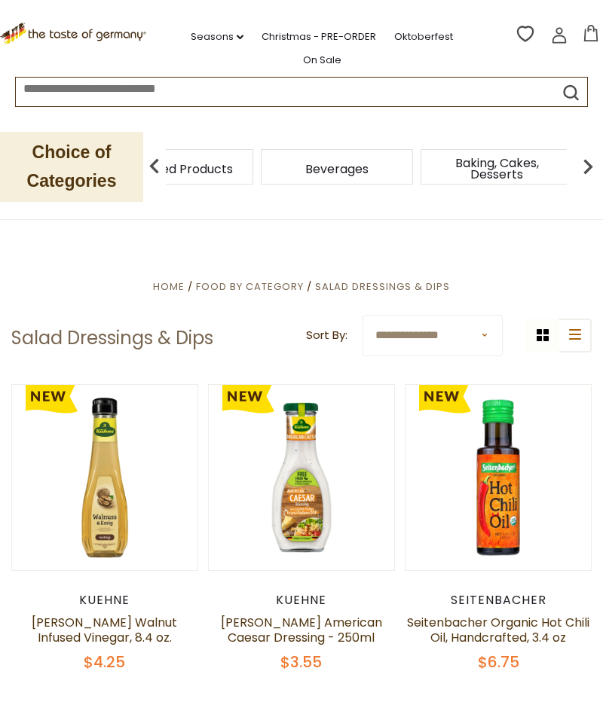
click at [580, 167] on img at bounding box center [588, 166] width 30 height 30
click at [592, 164] on img at bounding box center [588, 166] width 30 height 30
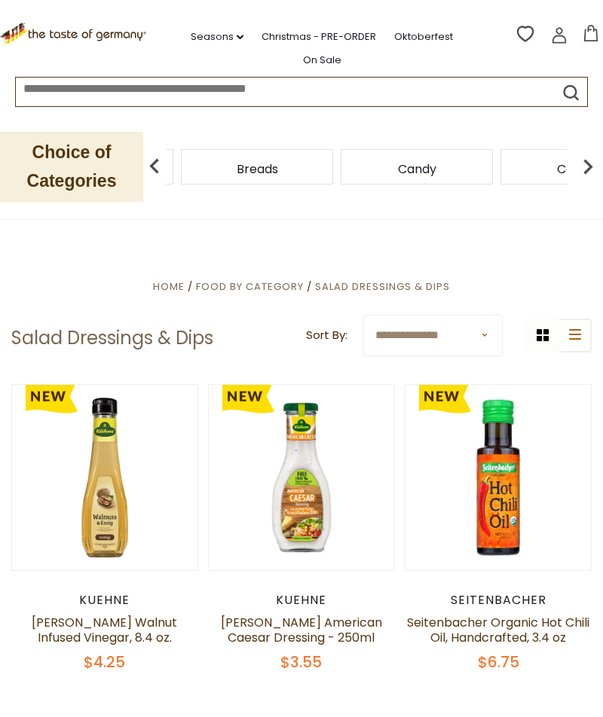
click at [592, 164] on img at bounding box center [588, 166] width 30 height 30
click at [589, 163] on img at bounding box center [588, 166] width 30 height 30
click at [578, 165] on img at bounding box center [588, 166] width 30 height 30
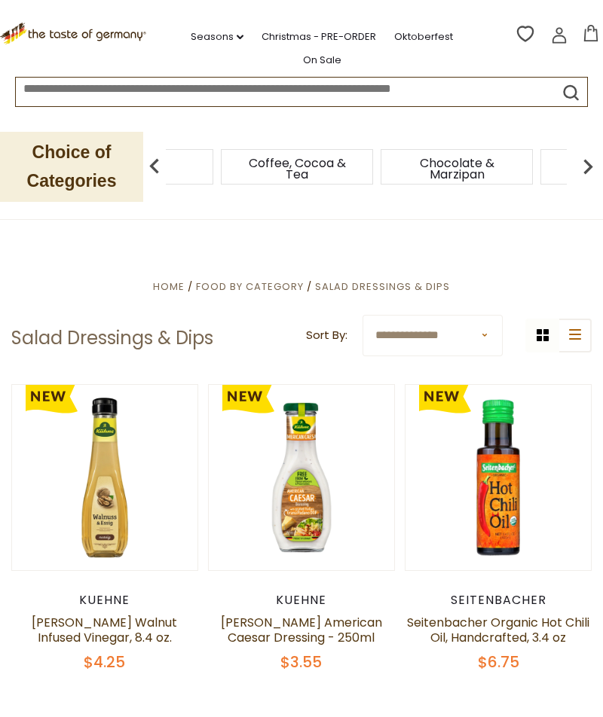
click at [589, 160] on img at bounding box center [588, 166] width 30 height 30
click at [586, 158] on img at bounding box center [588, 166] width 30 height 30
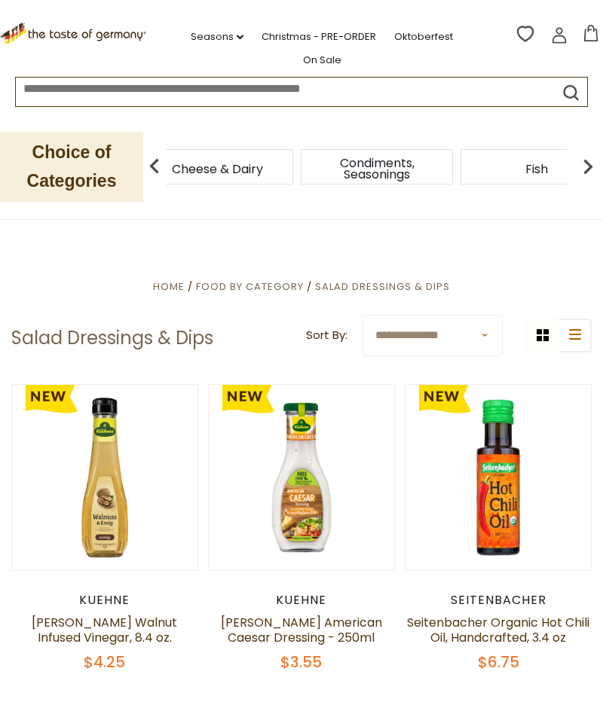
click at [581, 165] on img at bounding box center [588, 166] width 30 height 30
click at [579, 170] on img at bounding box center [588, 166] width 30 height 30
click at [583, 169] on img at bounding box center [588, 166] width 30 height 30
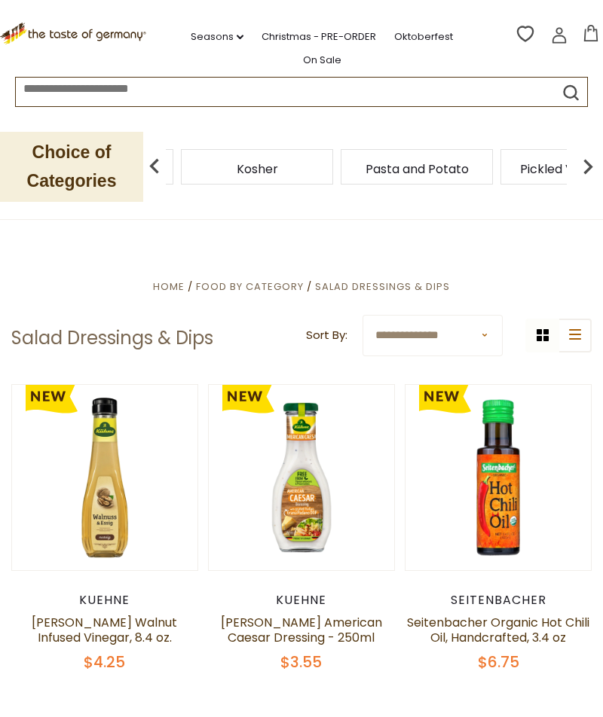
click at [159, 158] on img at bounding box center [154, 166] width 30 height 30
click at [141, 157] on div "Jams and Honey" at bounding box center [65, 166] width 152 height 35
click at [153, 151] on img at bounding box center [154, 166] width 30 height 30
click at [240, 173] on div "Jams and Honey" at bounding box center [264, 166] width 152 height 35
click at [167, 161] on img at bounding box center [154, 166] width 30 height 30
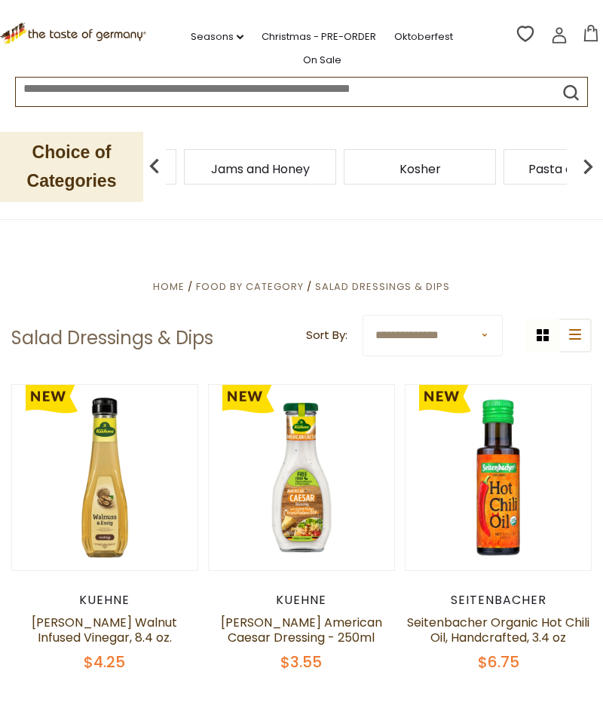
click at [344, 174] on div "Kosher" at bounding box center [420, 166] width 152 height 35
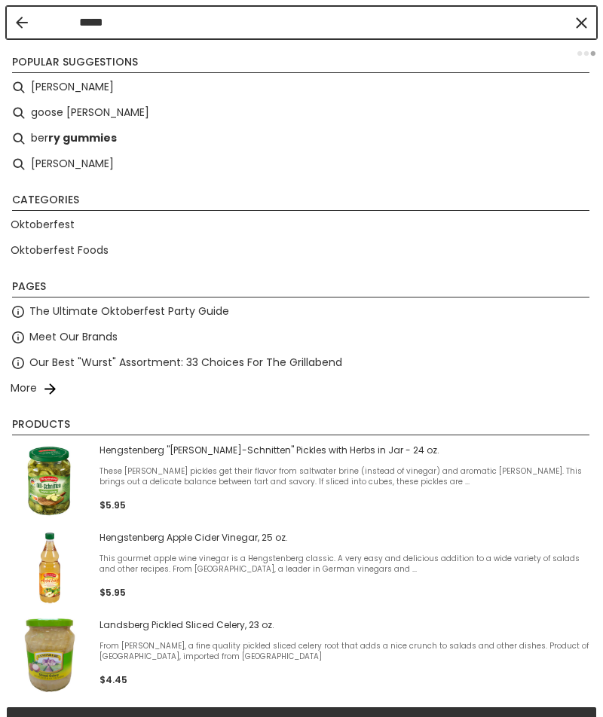
type input "*****"
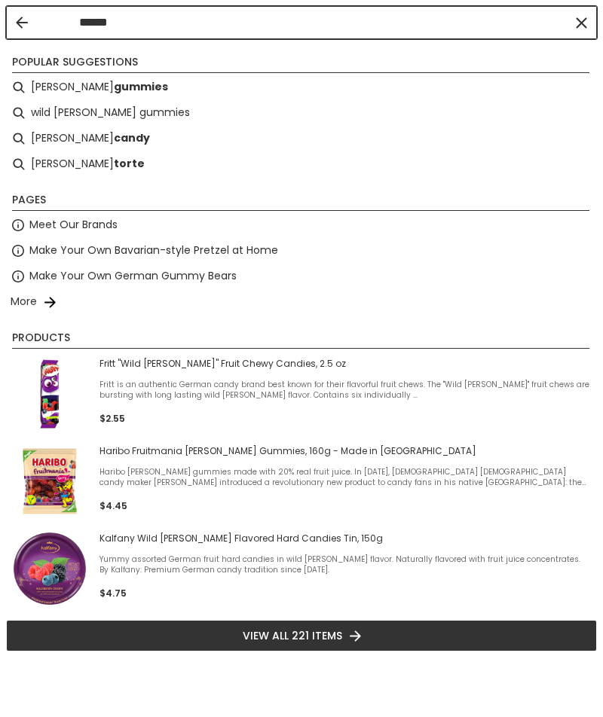
type input "*****"
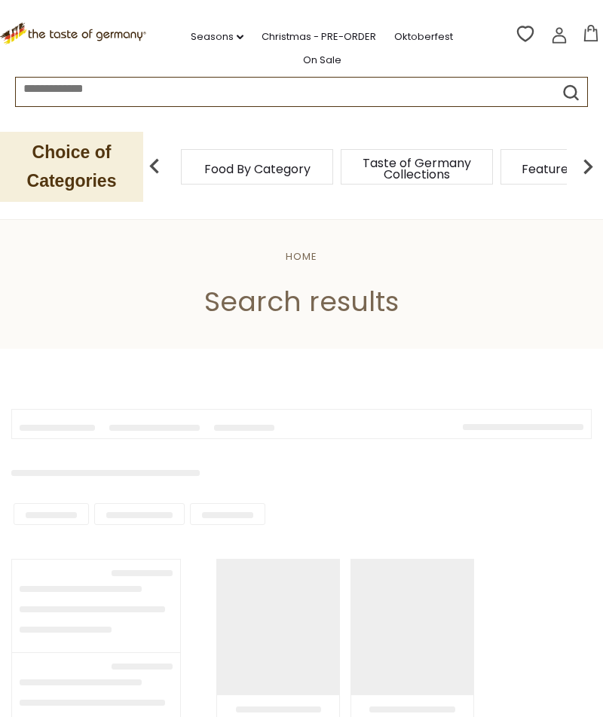
type input "*****"
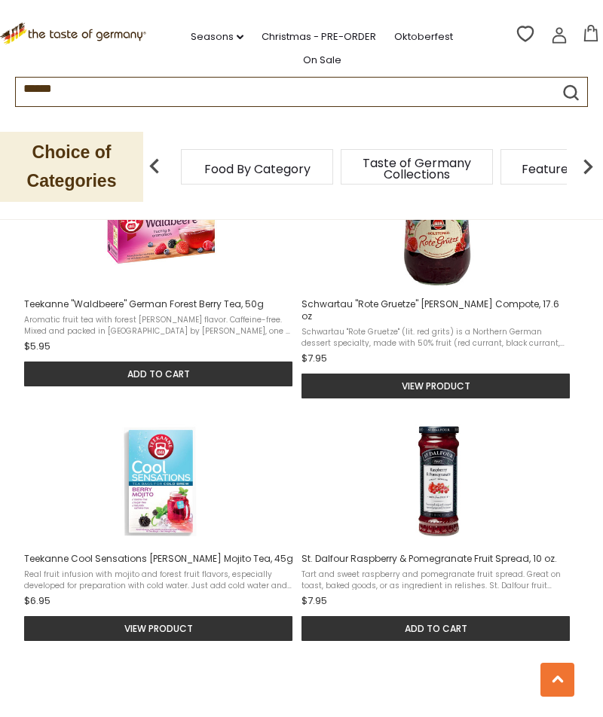
scroll to position [1633, 0]
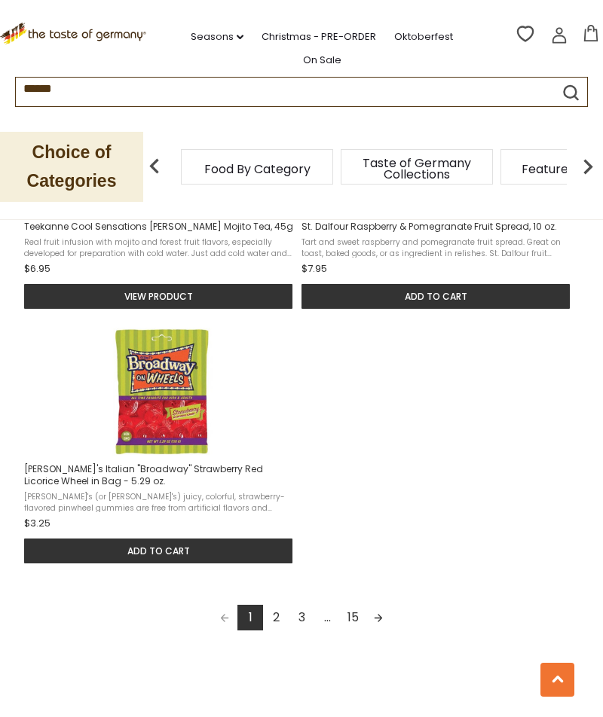
click at [379, 605] on link "Next page" at bounding box center [378, 618] width 26 height 26
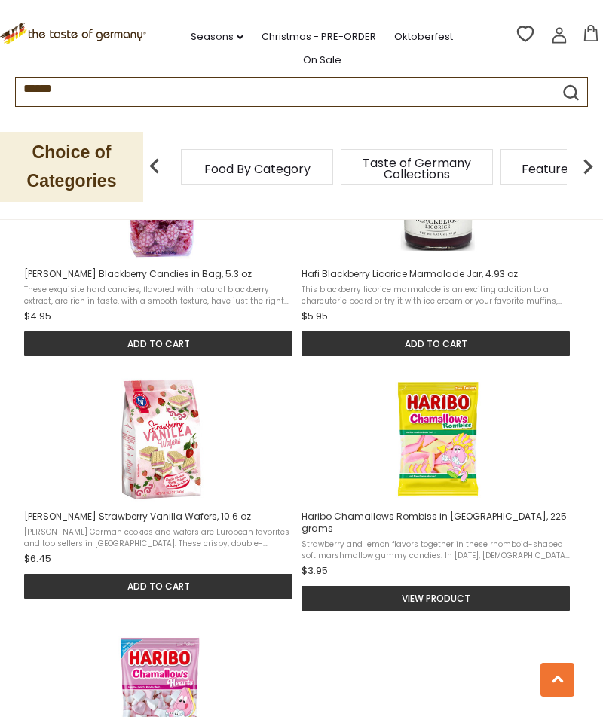
scroll to position [1652, 0]
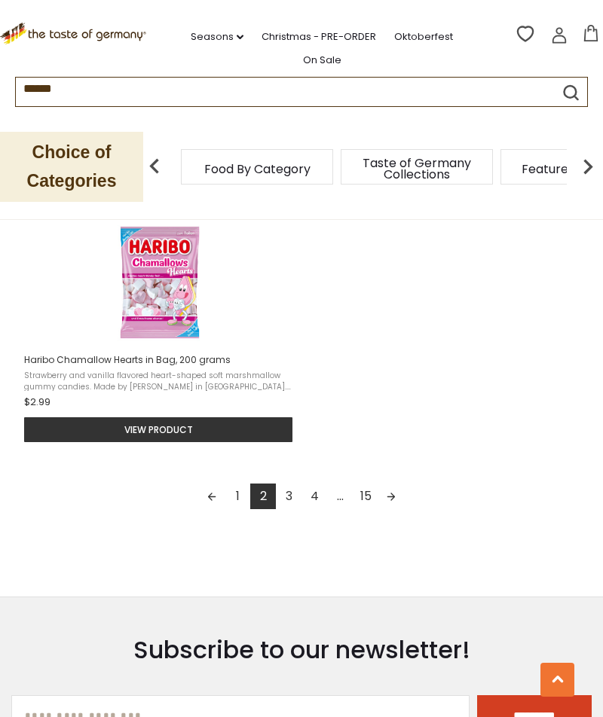
click at [393, 484] on link "Next page" at bounding box center [391, 497] width 26 height 26
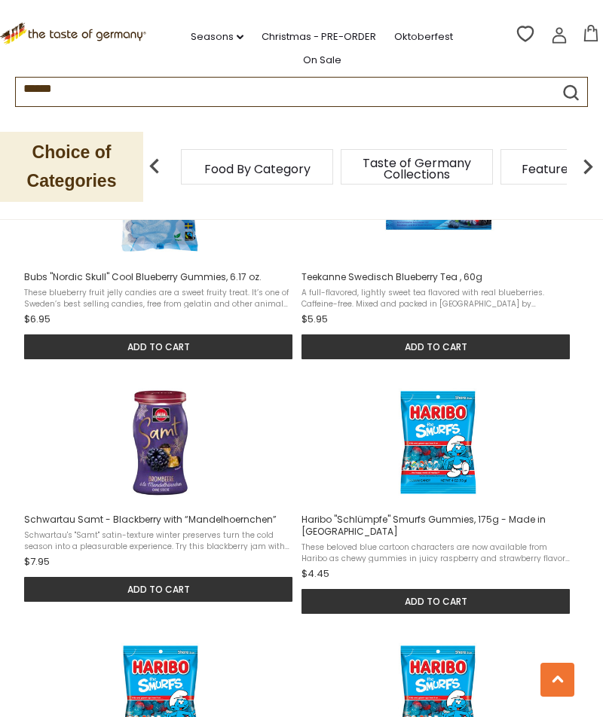
scroll to position [1399, 0]
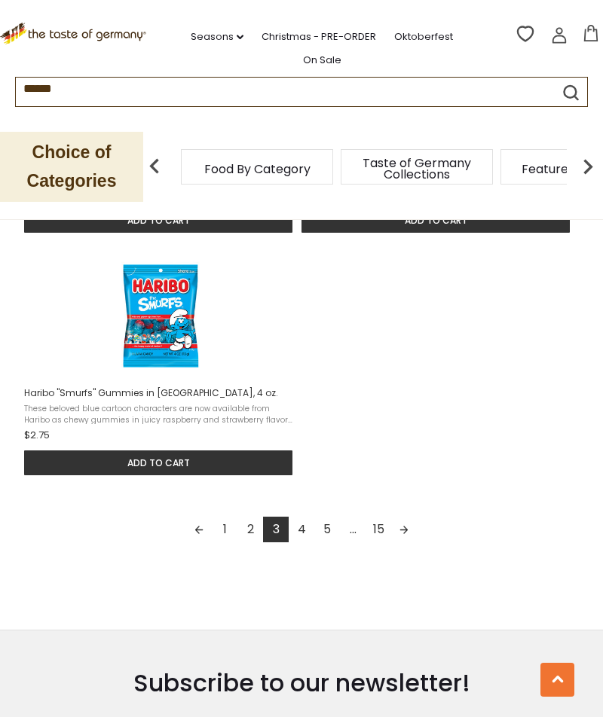
click at [410, 538] on link "Next page" at bounding box center [404, 530] width 26 height 26
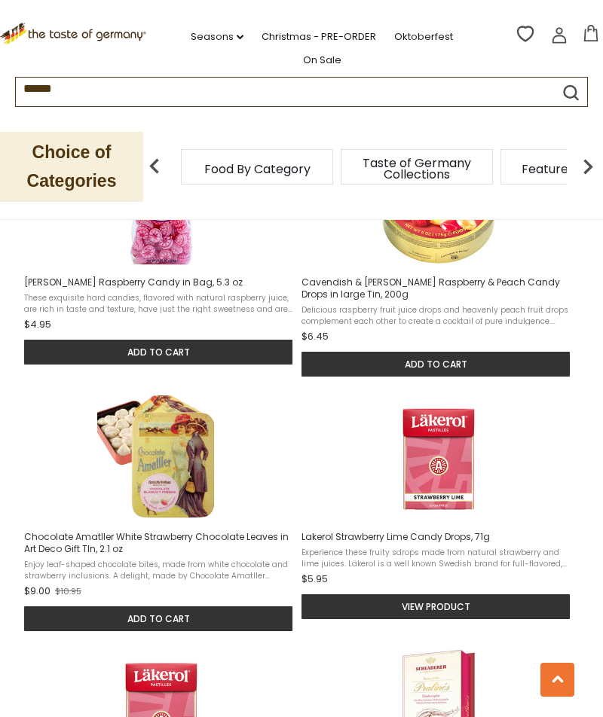
scroll to position [1127, 0]
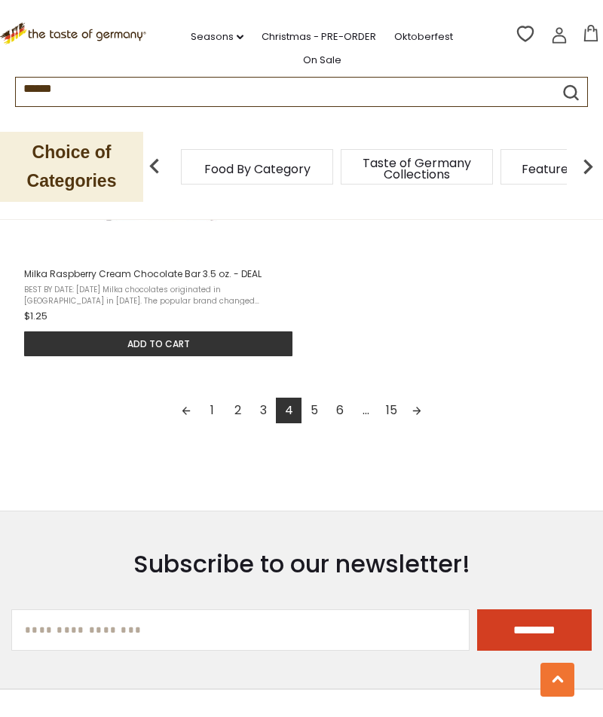
click at [427, 414] on link "Next page" at bounding box center [417, 411] width 26 height 26
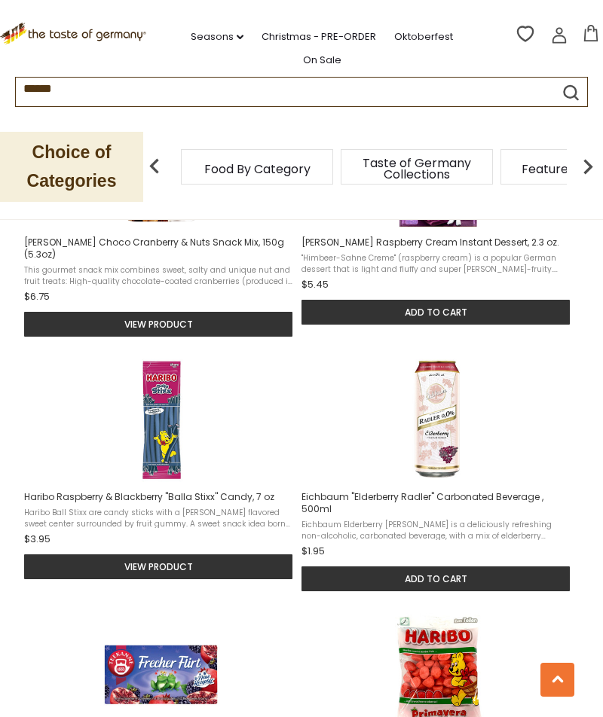
scroll to position [1433, 0]
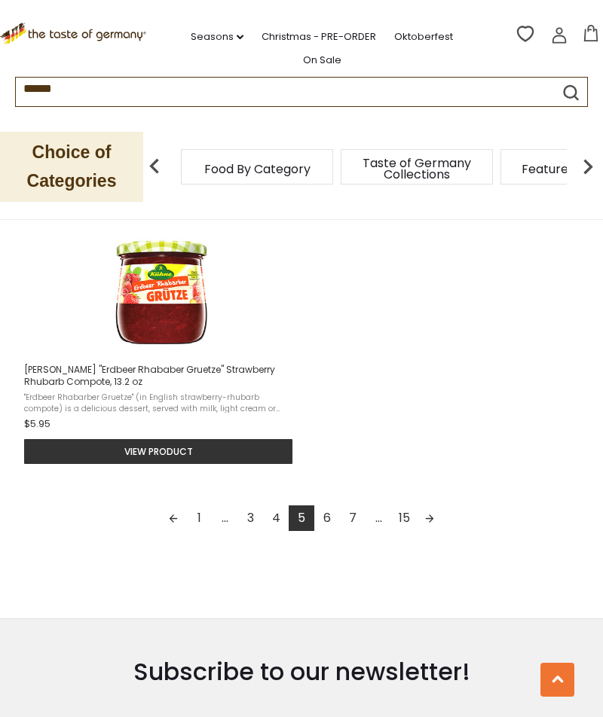
click at [434, 506] on link "Next page" at bounding box center [430, 519] width 26 height 26
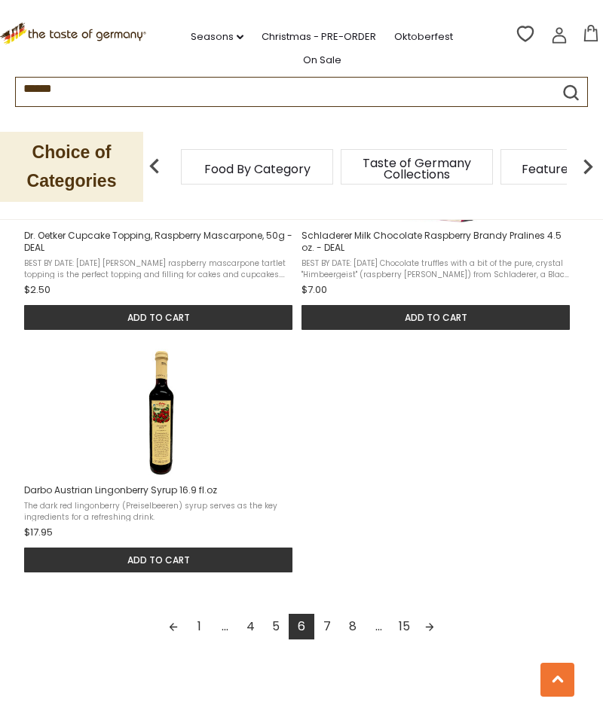
scroll to position [1913, 0]
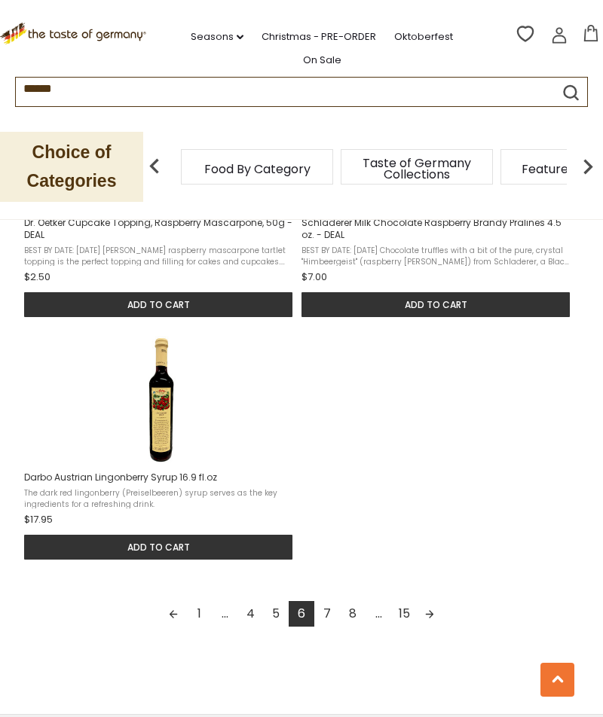
click at [432, 612] on link "Next page" at bounding box center [430, 614] width 26 height 26
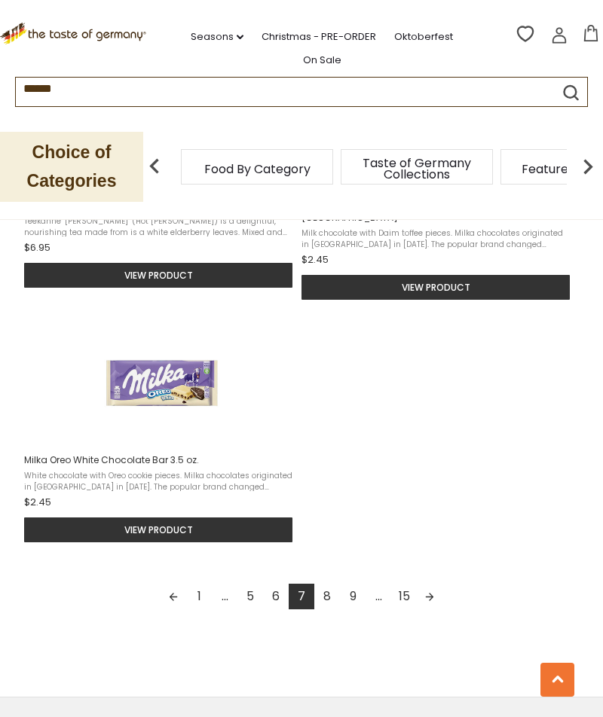
scroll to position [1980, 0]
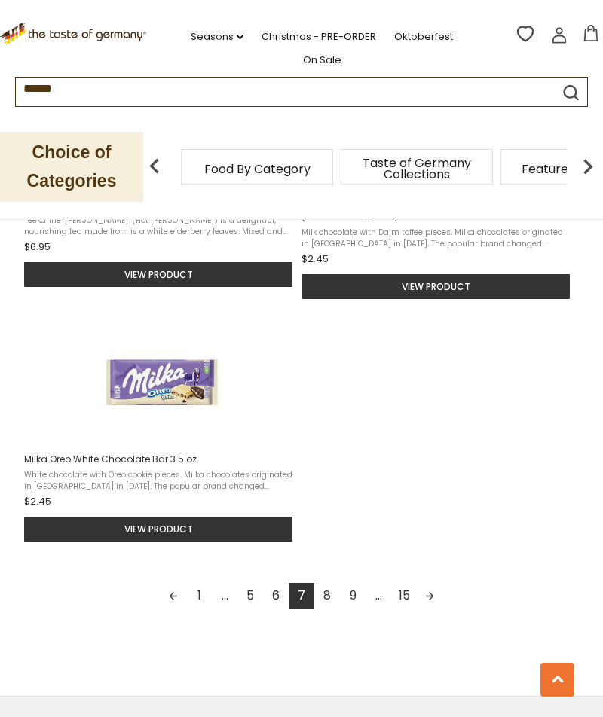
click at [430, 583] on link "Next page" at bounding box center [430, 596] width 26 height 26
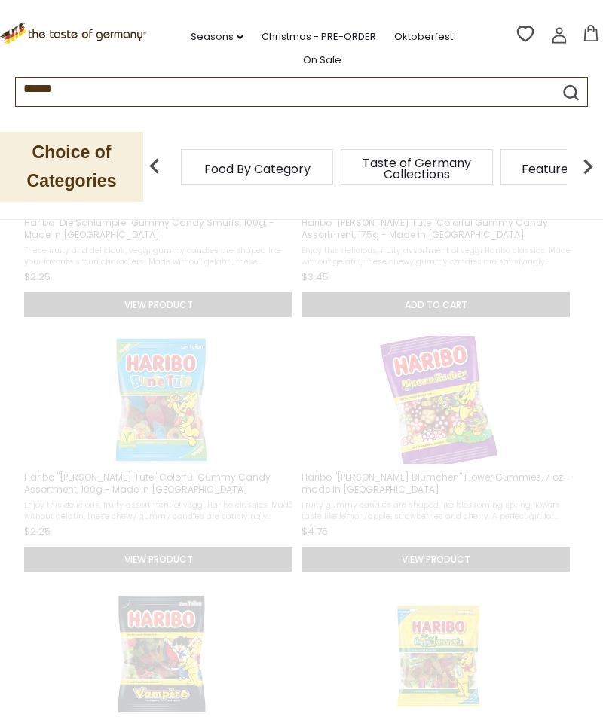
scroll to position [0, 0]
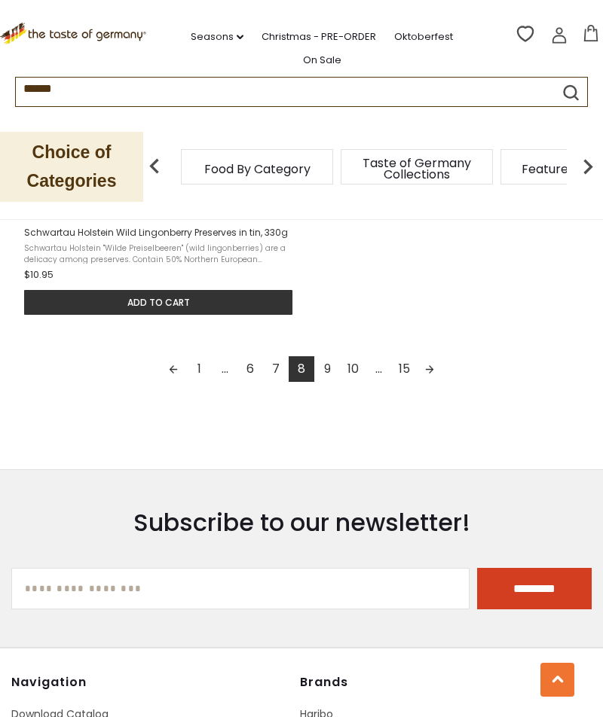
click at [433, 378] on link "Next page" at bounding box center [430, 369] width 26 height 26
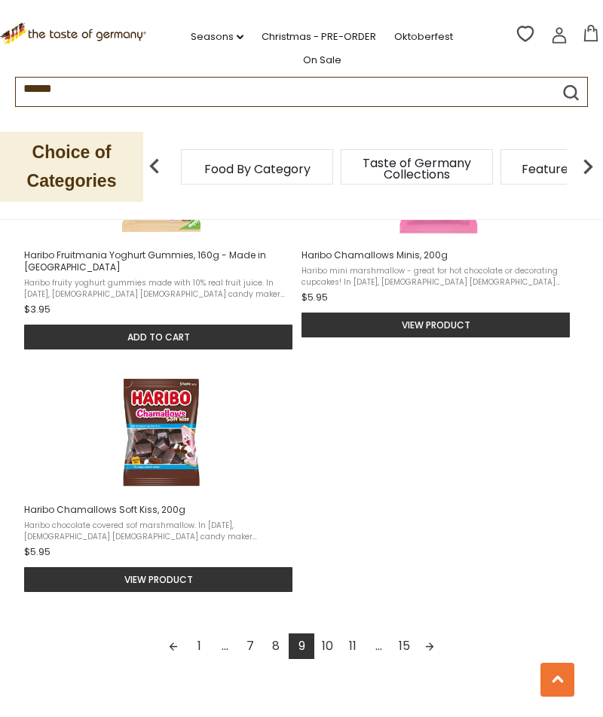
scroll to position [1937, 0]
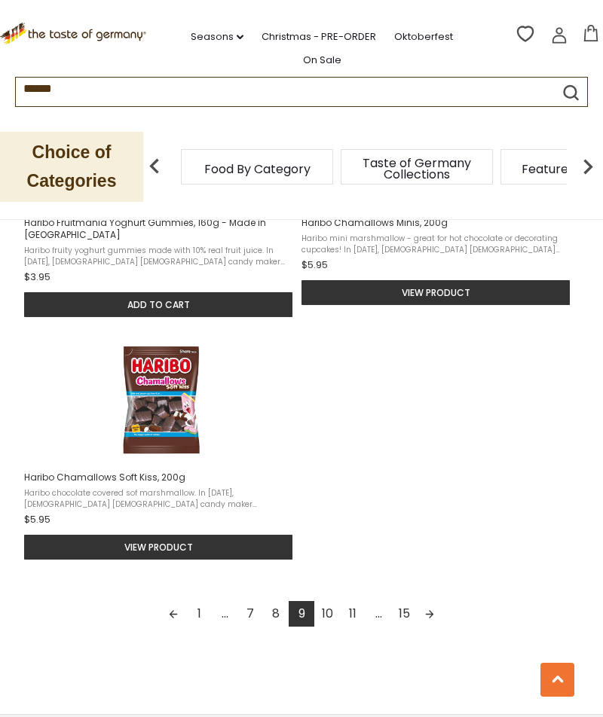
click at [428, 625] on link "Next page" at bounding box center [430, 614] width 26 height 26
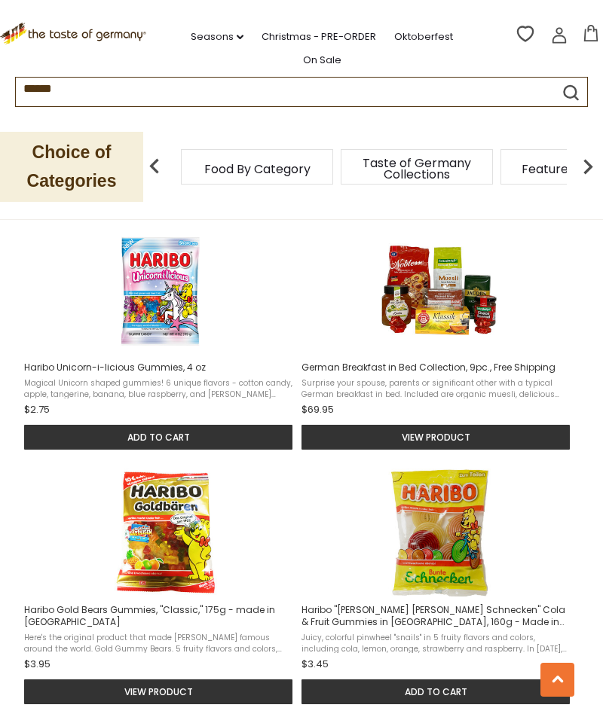
scroll to position [1537, 0]
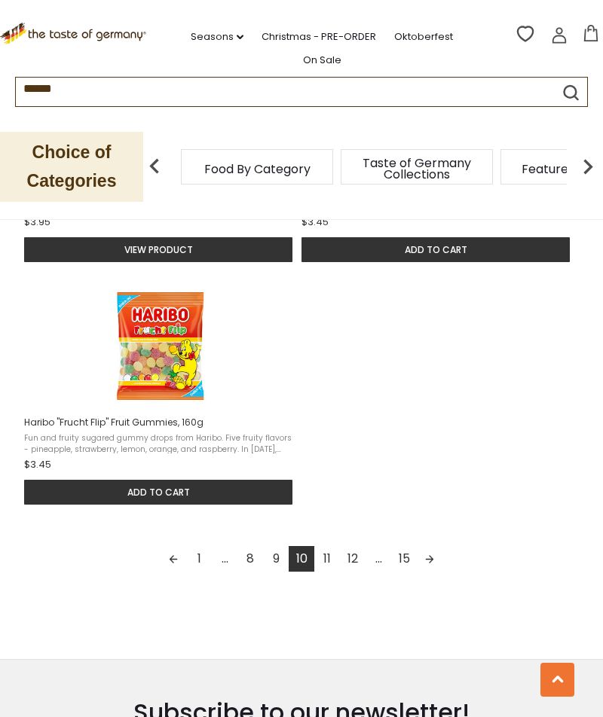
click at [430, 566] on link "Next page" at bounding box center [430, 559] width 26 height 26
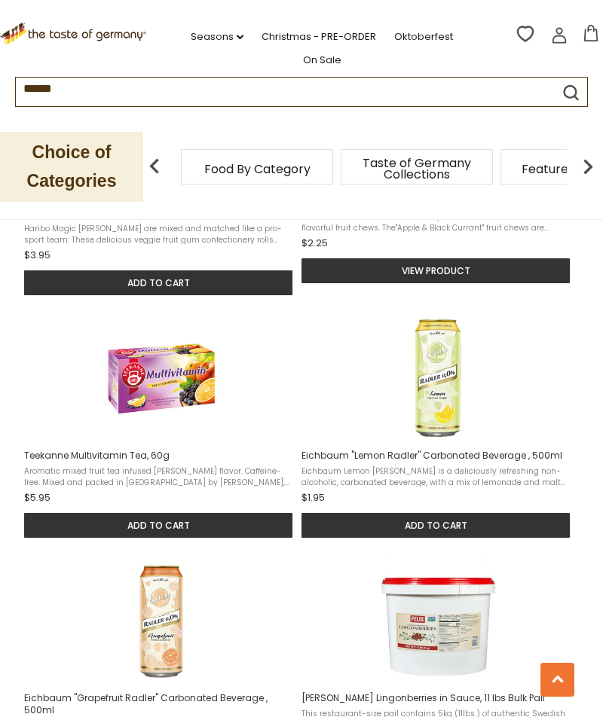
scroll to position [1224, 0]
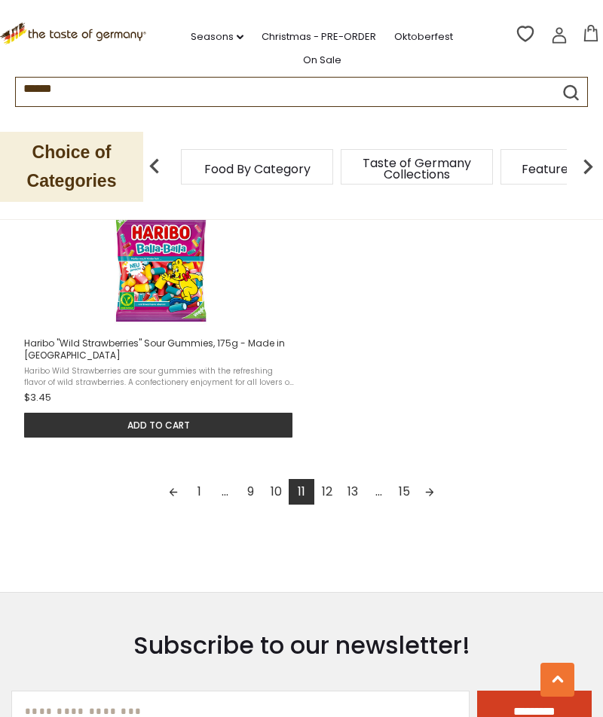
click at [434, 491] on link "Next page" at bounding box center [430, 492] width 26 height 26
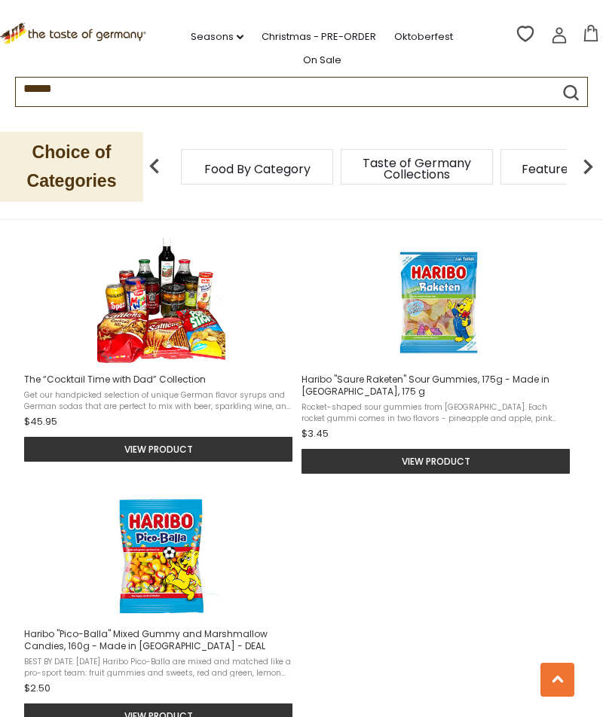
scroll to position [1813, 0]
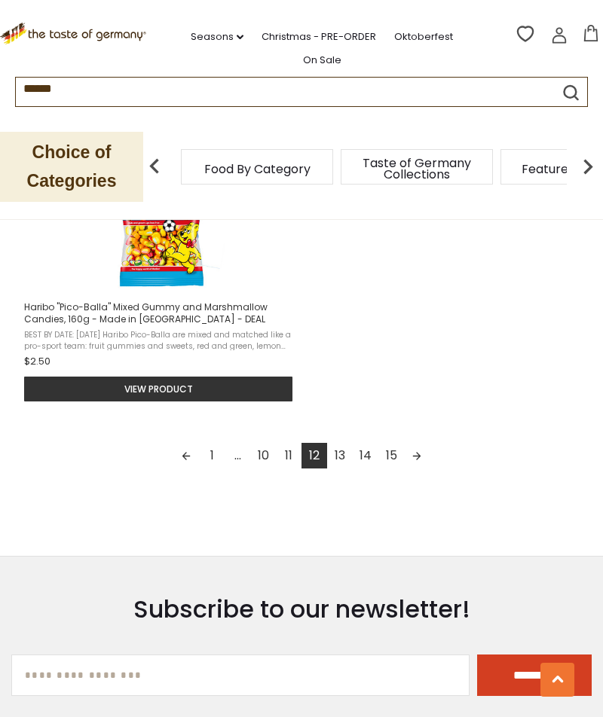
click at [426, 469] on link "Next page" at bounding box center [417, 456] width 26 height 26
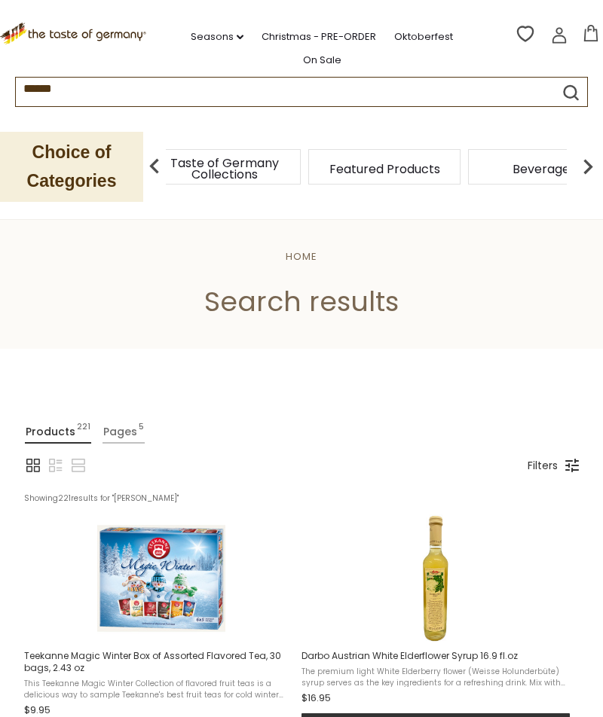
click at [118, 174] on span "Food By Category" at bounding box center [65, 169] width 106 height 11
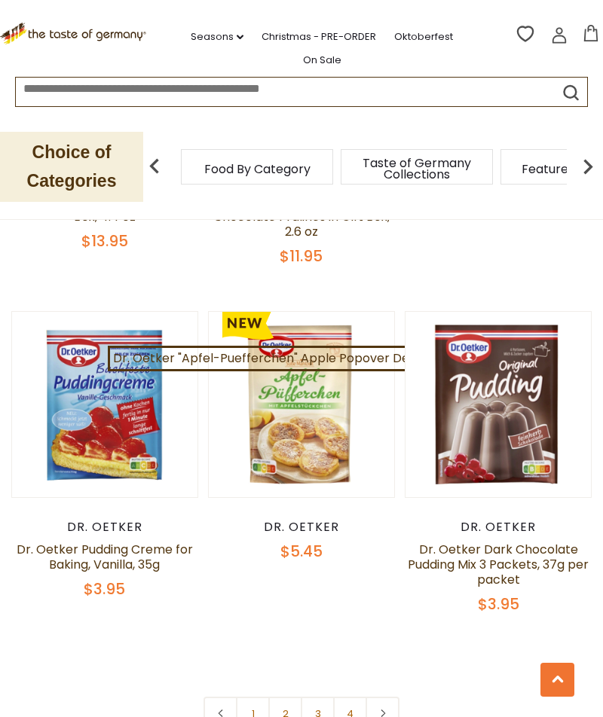
scroll to position [3918, 0]
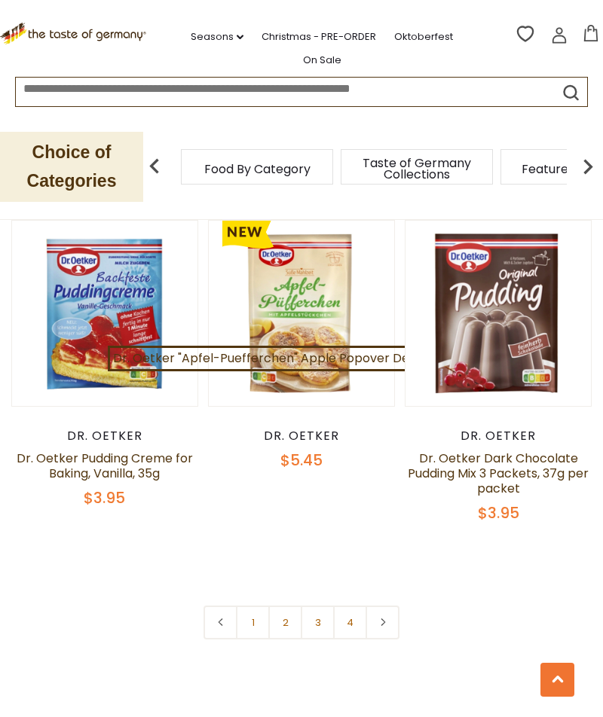
click at [388, 606] on link at bounding box center [382, 623] width 34 height 34
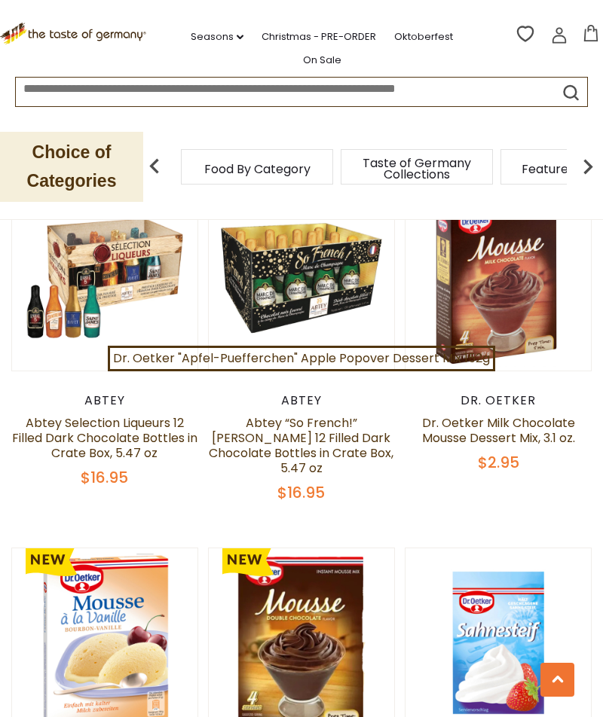
scroll to position [1201, 0]
